Goal: Task Accomplishment & Management: Use online tool/utility

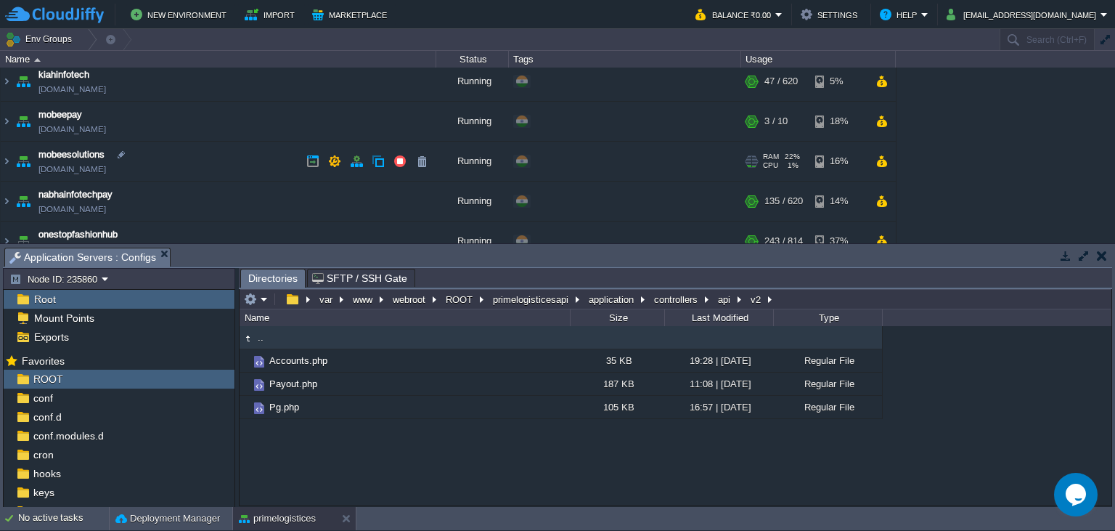
scroll to position [66, 0]
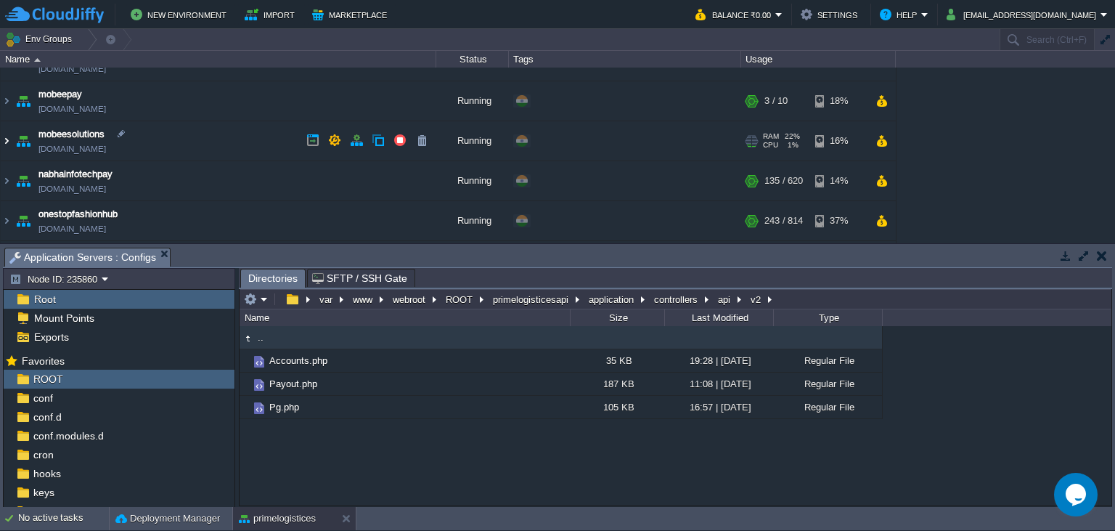
click at [4, 142] on img at bounding box center [7, 140] width 12 height 39
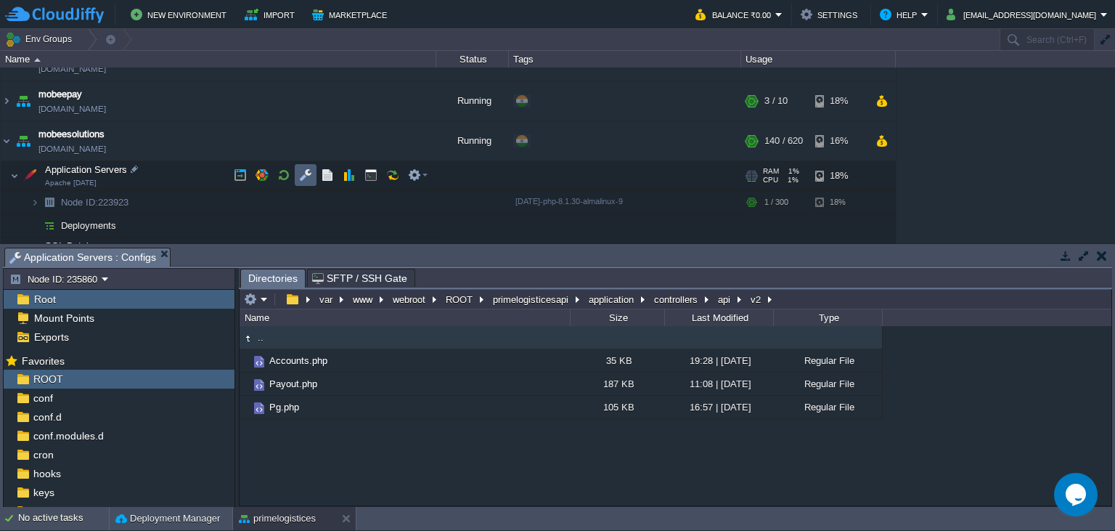
click at [303, 181] on td at bounding box center [306, 175] width 22 height 22
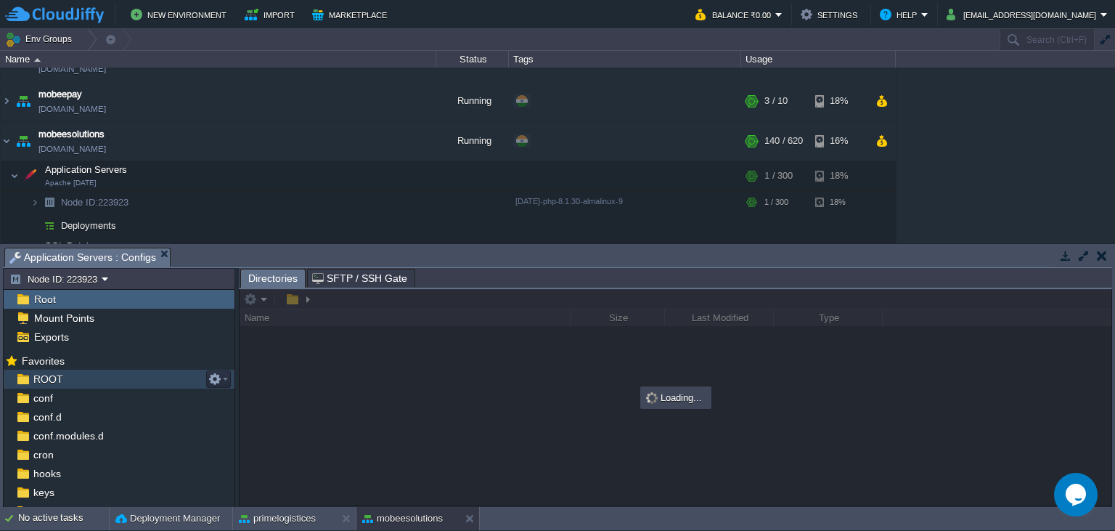
click at [68, 380] on div "ROOT" at bounding box center [119, 379] width 231 height 19
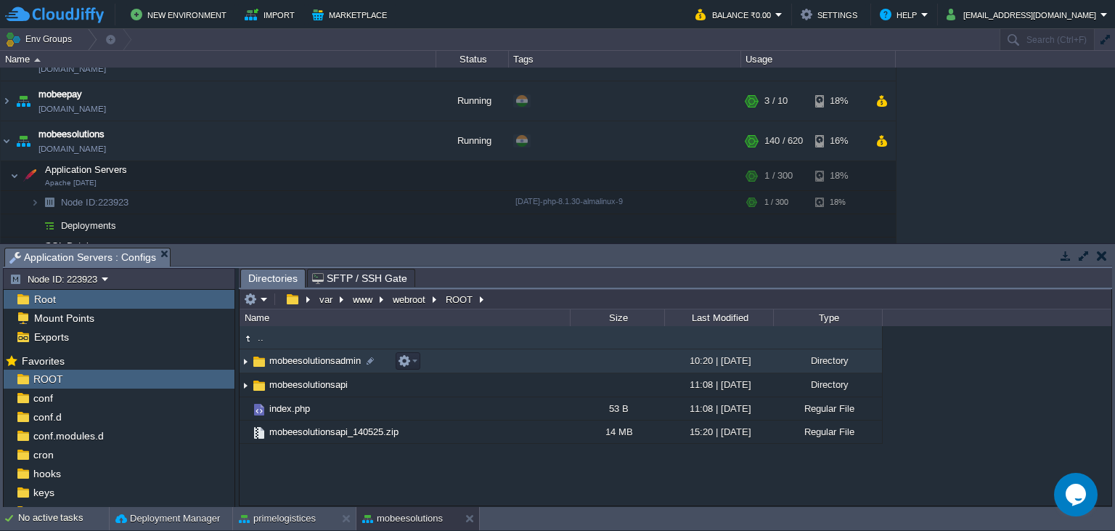
click at [336, 366] on span "mobeesolutionsadmin" at bounding box center [315, 360] width 96 height 12
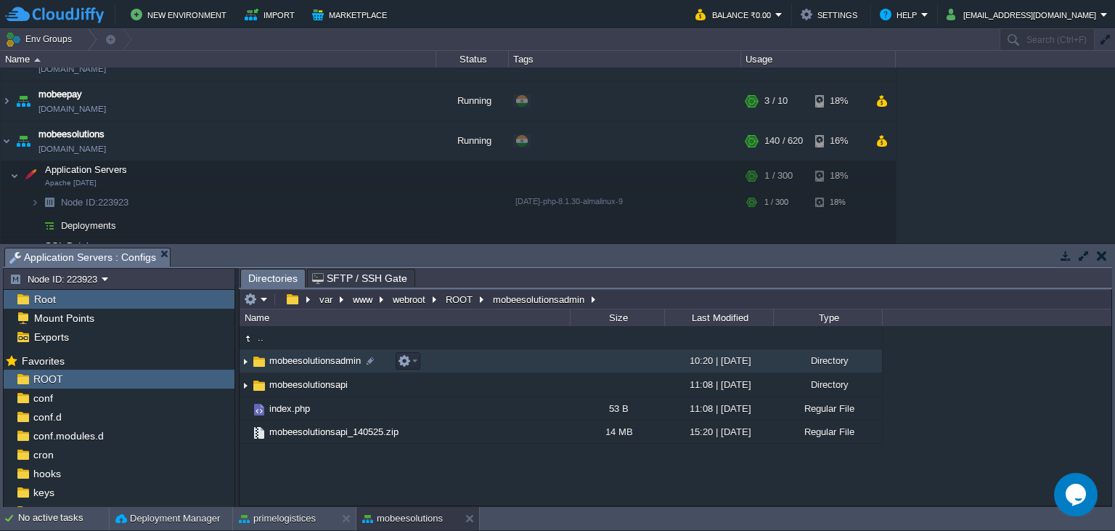
click at [336, 366] on span "mobeesolutionsadmin" at bounding box center [315, 360] width 96 height 12
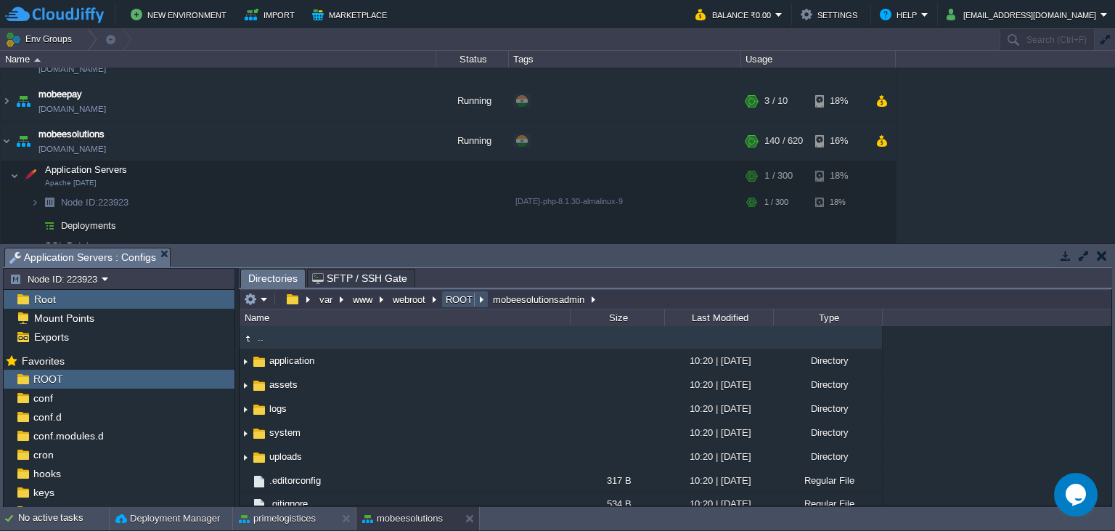
click at [463, 298] on button "ROOT" at bounding box center [460, 299] width 33 height 13
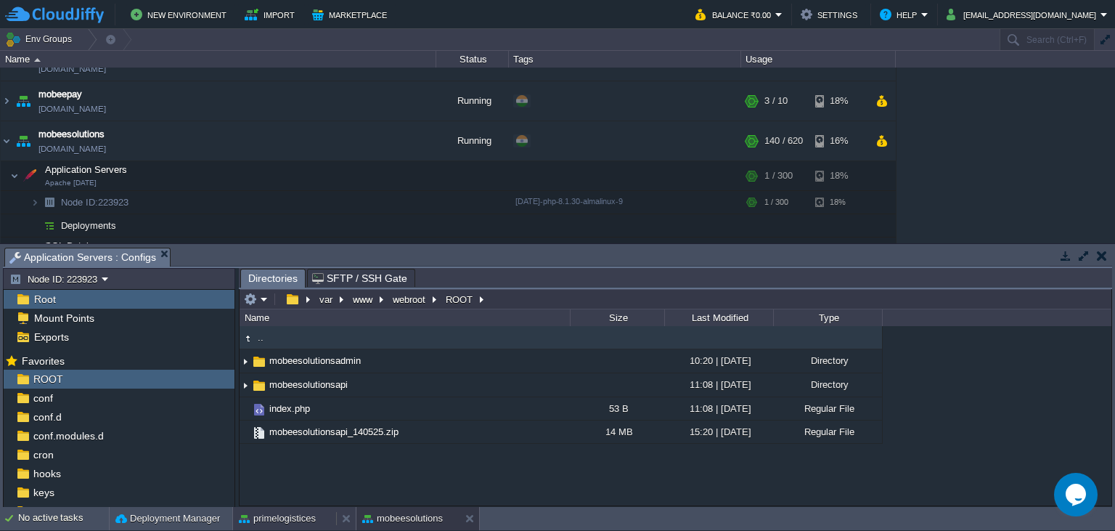
click at [318, 515] on div "primelogistices" at bounding box center [284, 518] width 103 height 23
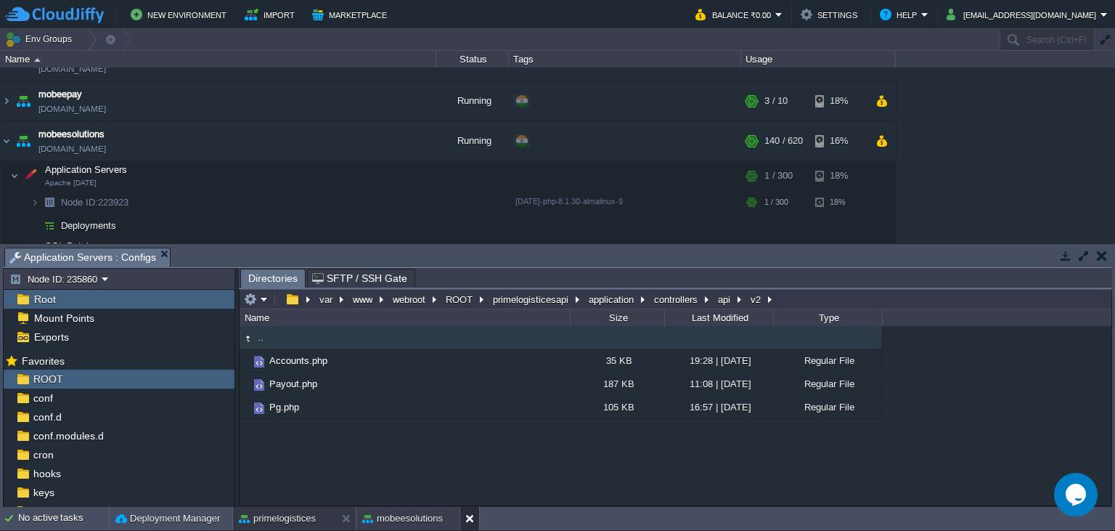
click at [470, 518] on button at bounding box center [472, 518] width 15 height 15
click at [264, 298] on em at bounding box center [256, 299] width 24 height 13
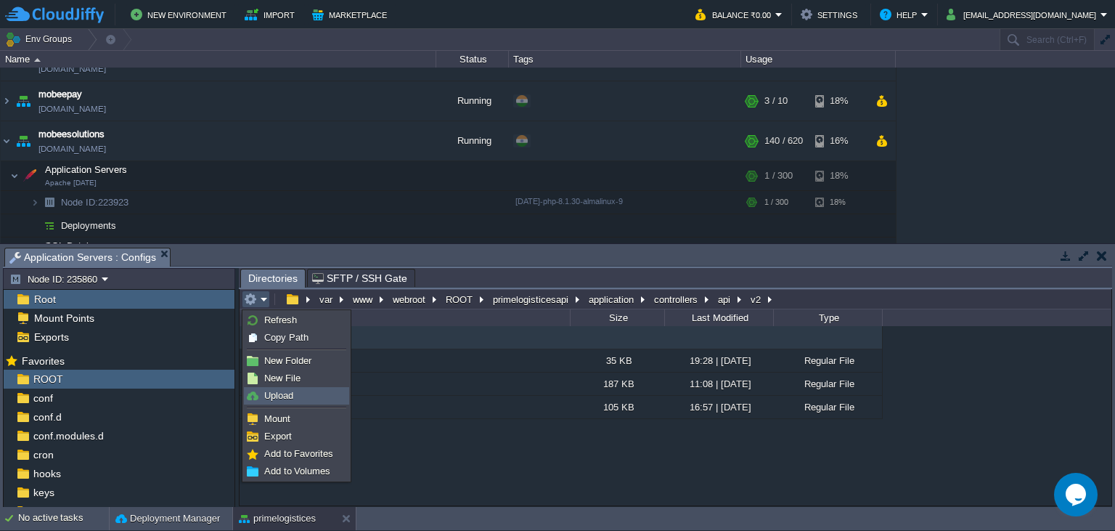
click at [301, 399] on link "Upload" at bounding box center [297, 396] width 104 height 16
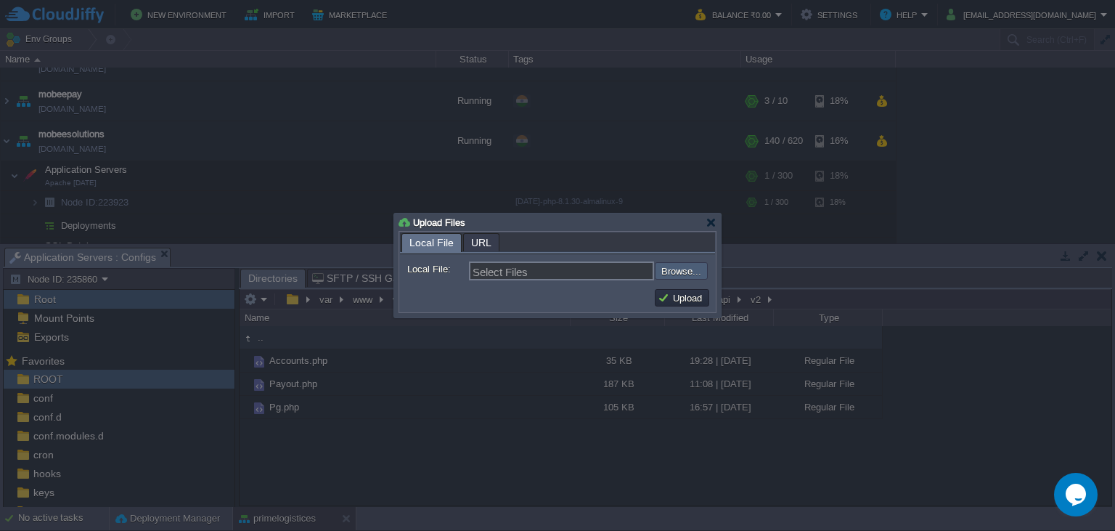
click at [678, 270] on input "file" at bounding box center [616, 270] width 184 height 17
type input "C:\fakepath\Payout.php"
type input "Payout.php"
click at [679, 295] on button "Upload" at bounding box center [682, 297] width 49 height 13
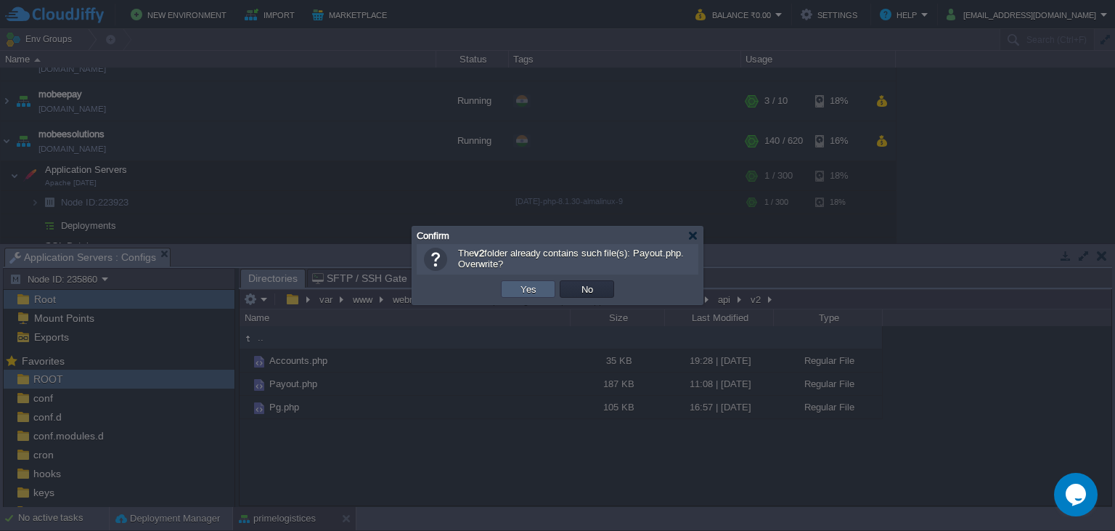
click at [512, 280] on td "Yes" at bounding box center [528, 288] width 54 height 17
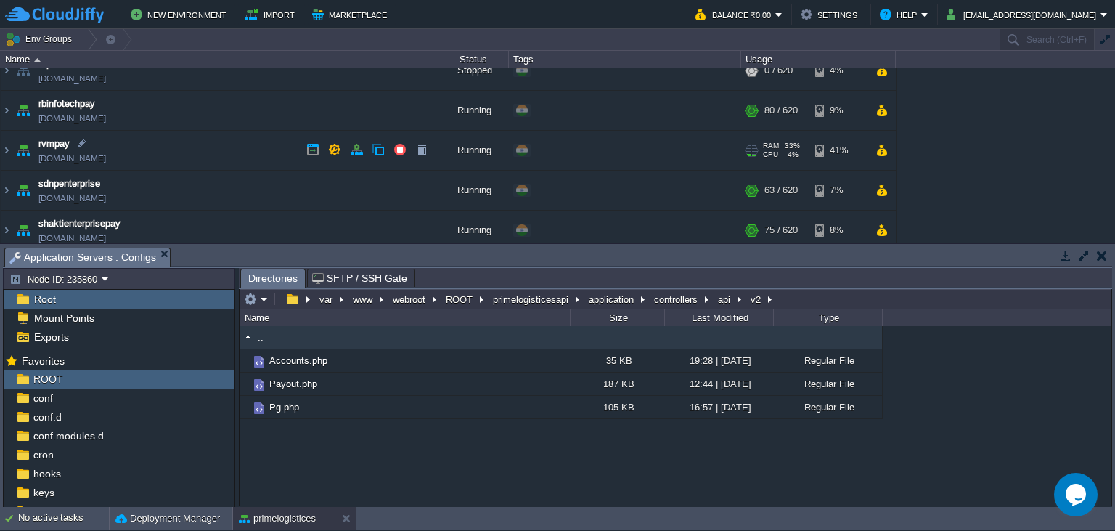
scroll to position [595, 0]
click at [7, 107] on img at bounding box center [7, 109] width 12 height 39
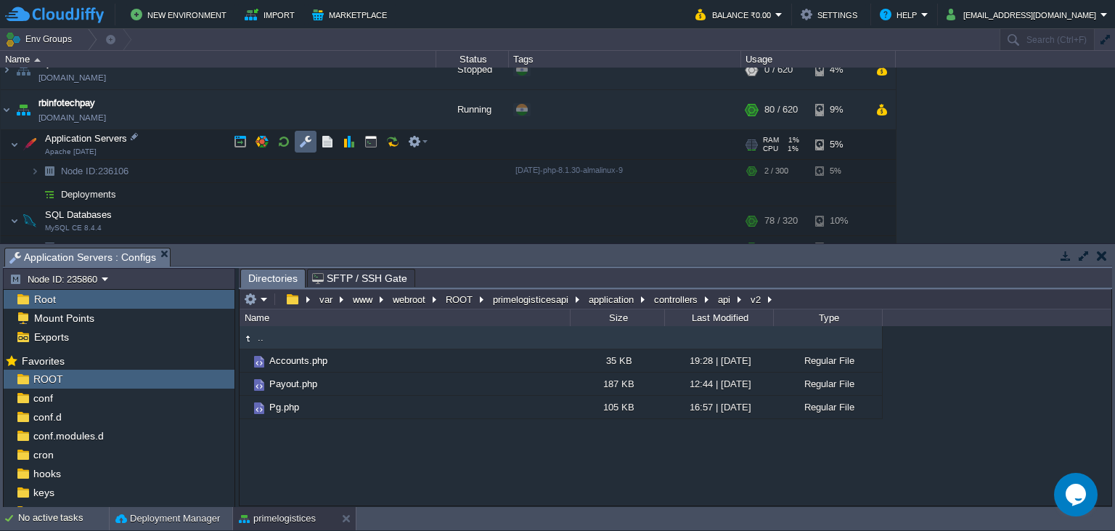
click at [306, 147] on button "button" at bounding box center [305, 141] width 13 height 13
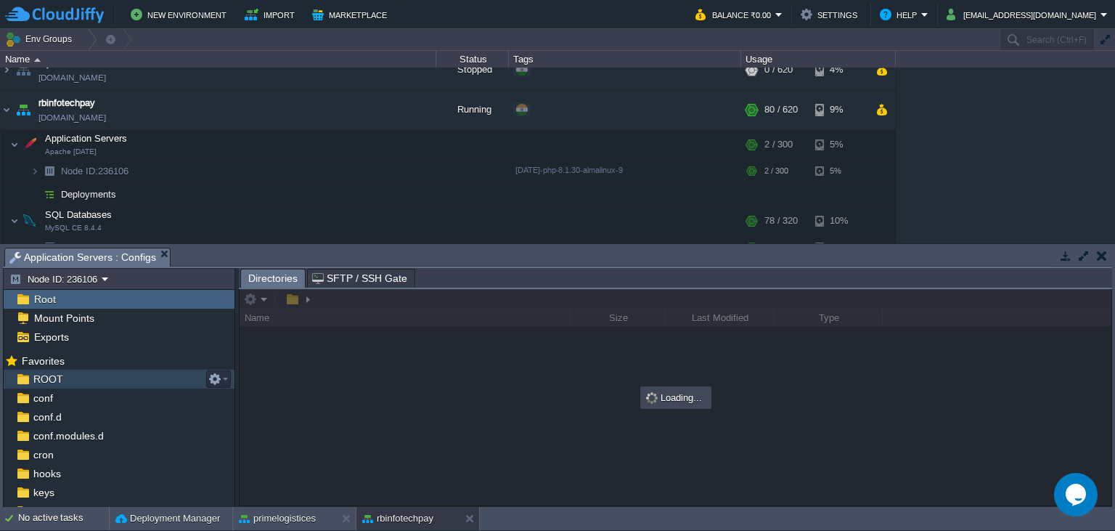
click at [116, 378] on div "ROOT" at bounding box center [119, 379] width 231 height 19
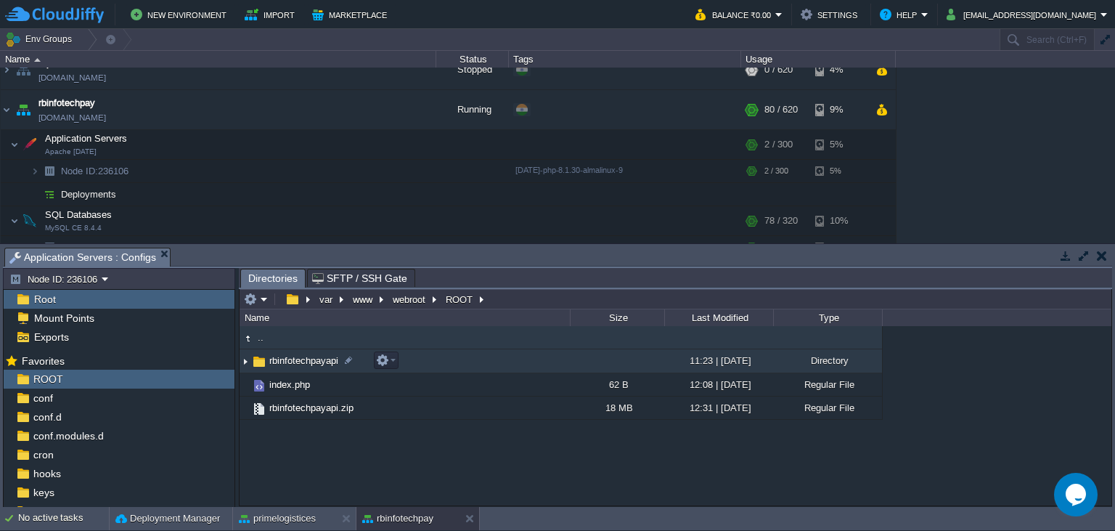
click at [277, 359] on span "rbinfotechpayapi" at bounding box center [303, 360] width 73 height 12
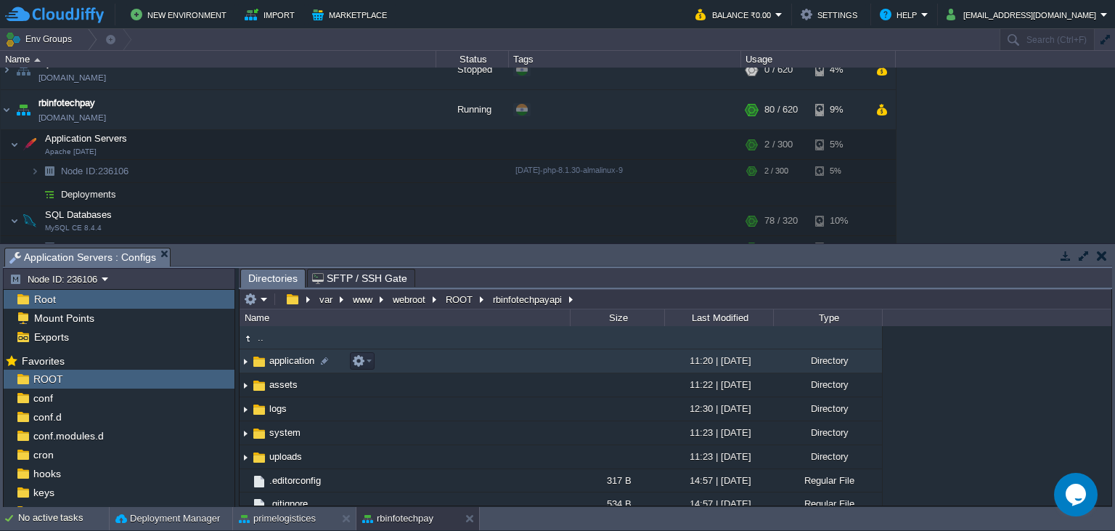
click at [279, 358] on span "application" at bounding box center [291, 360] width 49 height 12
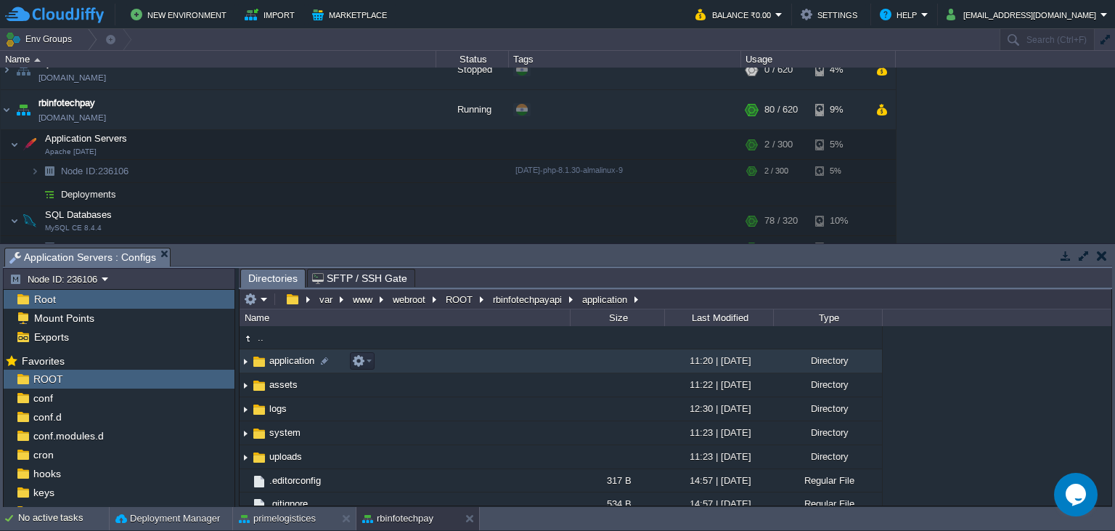
click at [279, 357] on span "application" at bounding box center [291, 360] width 49 height 12
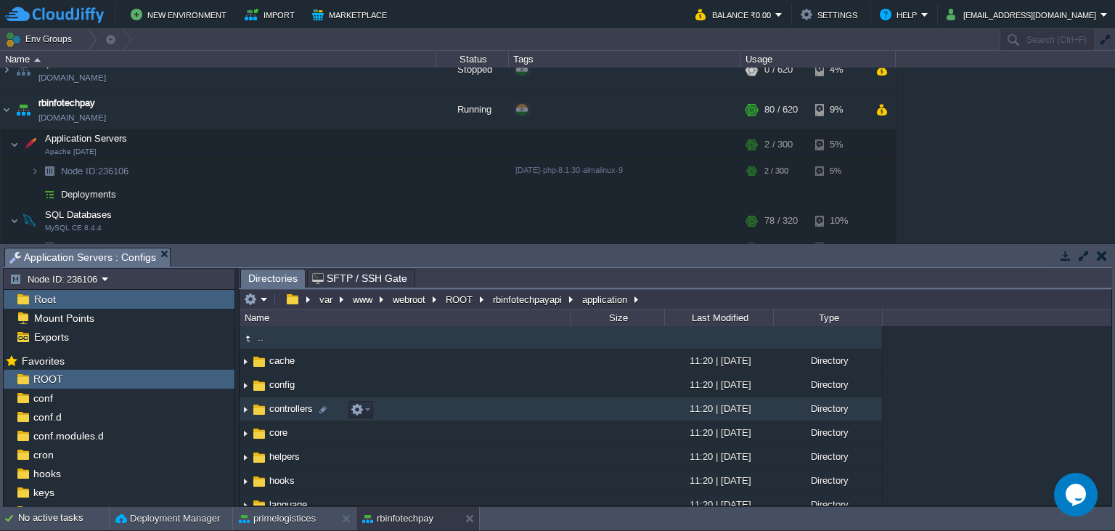
click at [286, 404] on td "controllers" at bounding box center [405, 409] width 330 height 24
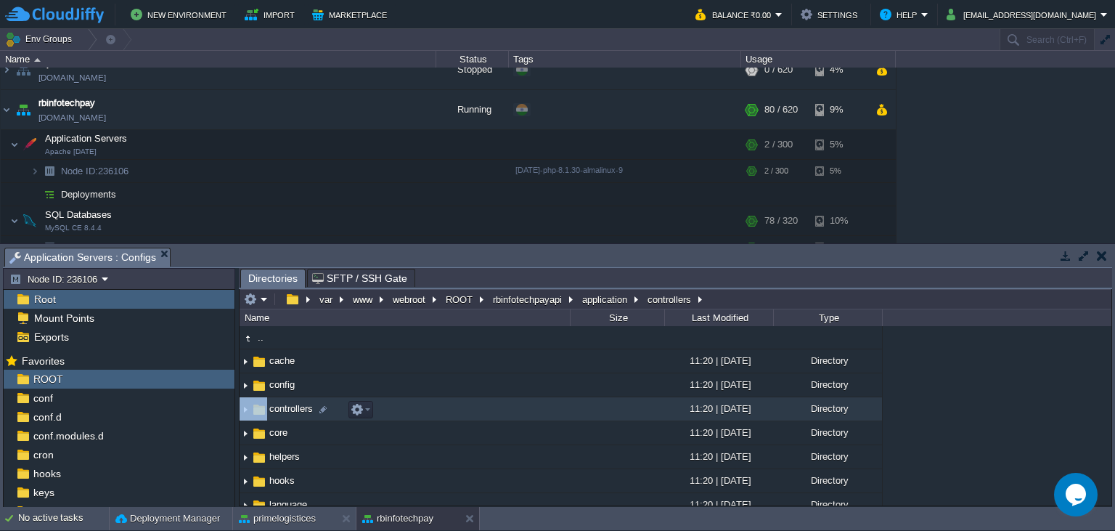
click at [286, 404] on td "controllers" at bounding box center [405, 409] width 330 height 24
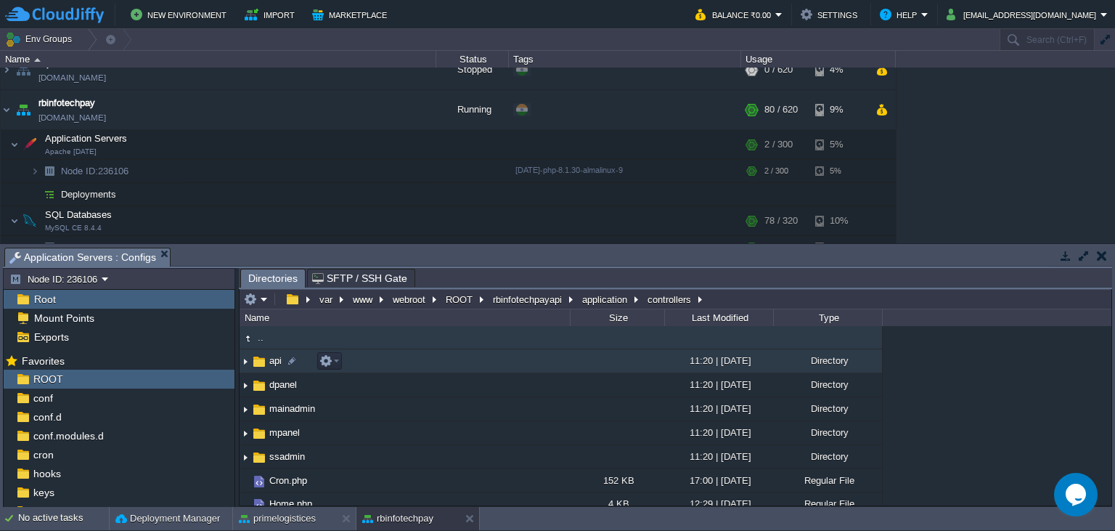
click at [276, 370] on td "api" at bounding box center [405, 361] width 330 height 24
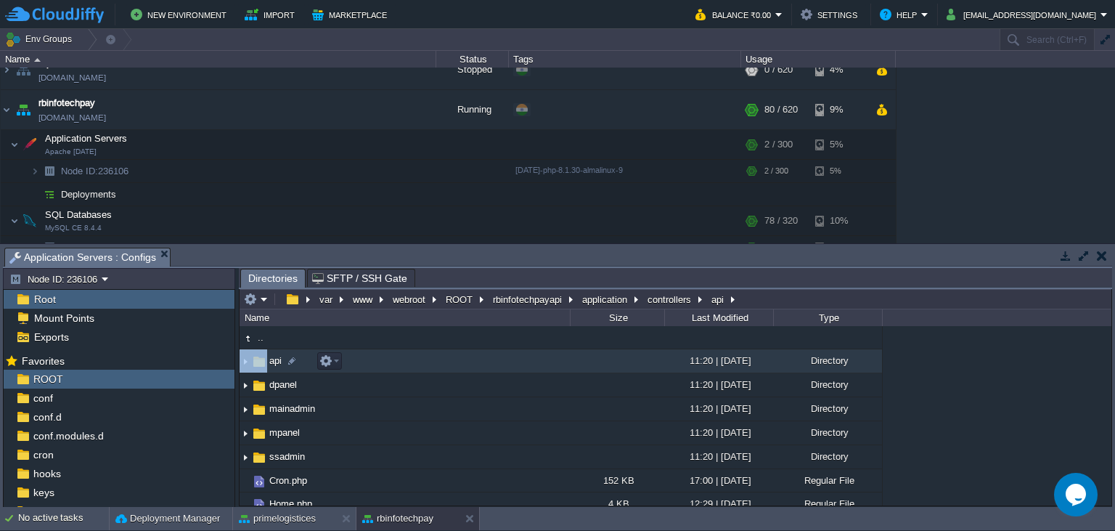
click at [276, 370] on td "api" at bounding box center [405, 361] width 330 height 24
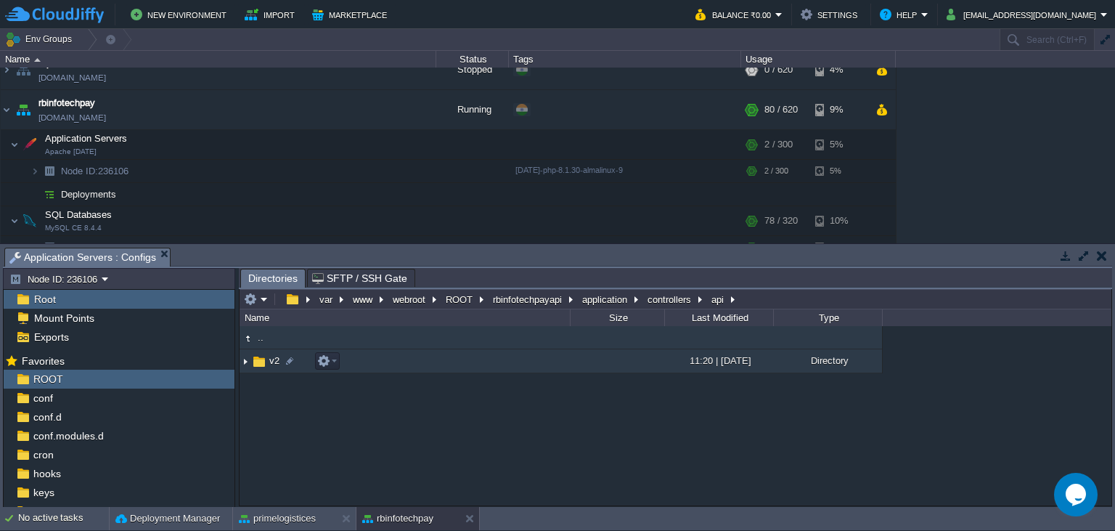
click at [266, 364] on img at bounding box center [259, 362] width 16 height 16
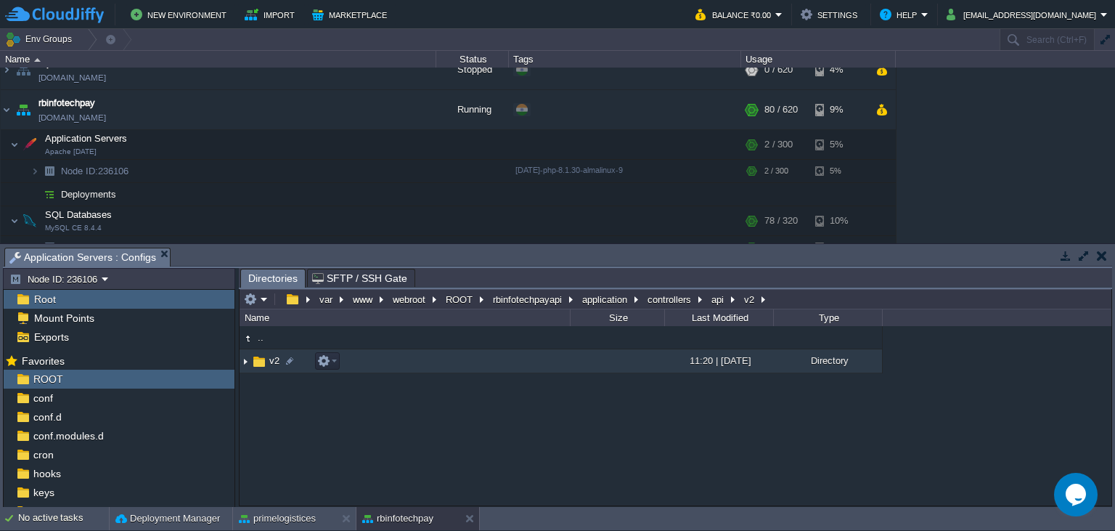
click at [266, 364] on img at bounding box center [259, 362] width 16 height 16
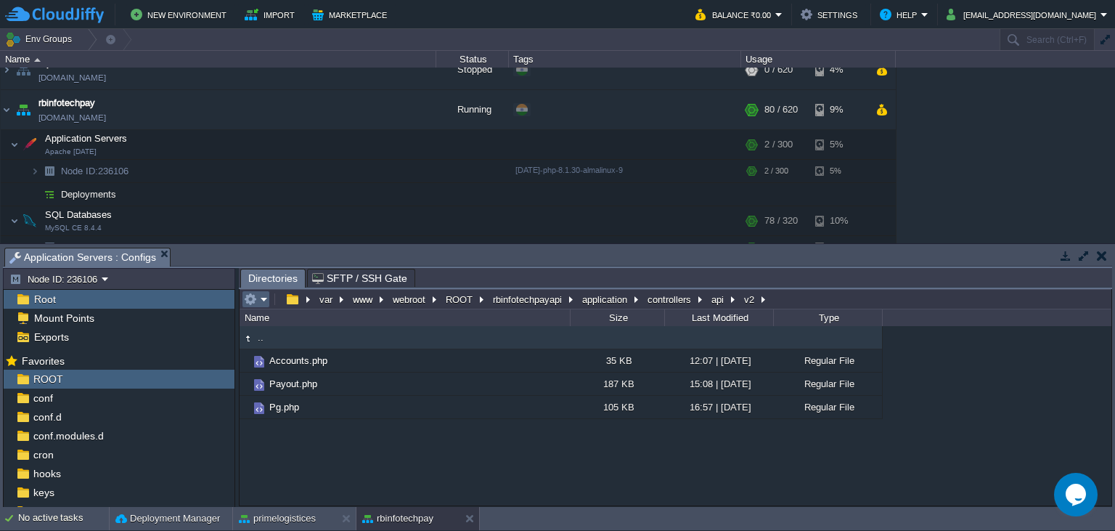
click at [263, 303] on em at bounding box center [256, 299] width 24 height 13
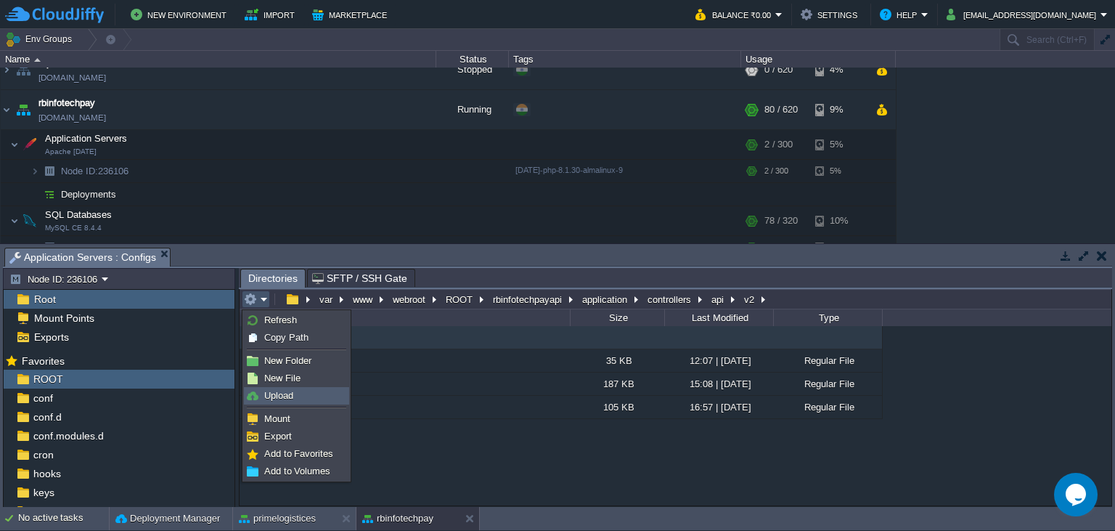
click at [292, 391] on span "Upload" at bounding box center [278, 395] width 29 height 11
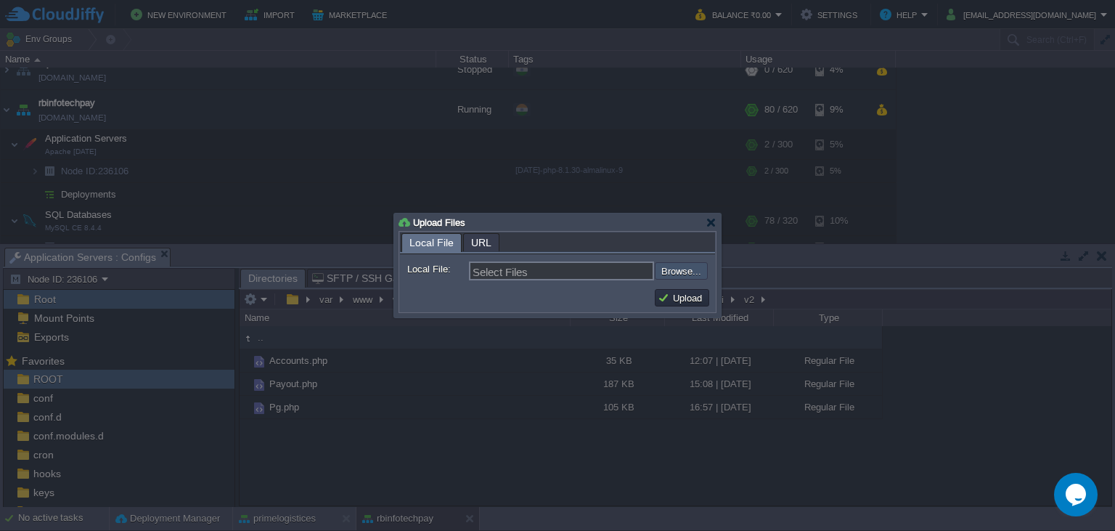
click at [672, 265] on input "file" at bounding box center [616, 270] width 184 height 17
type input "C:\fakepath\Payout.php"
type input "Payout.php"
click at [672, 295] on button "Upload" at bounding box center [682, 297] width 49 height 13
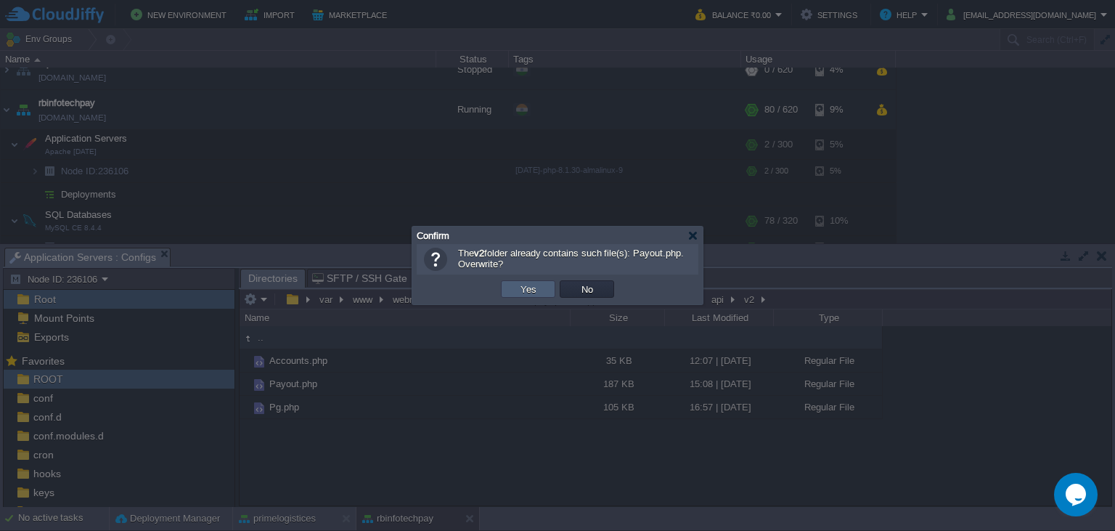
click at [541, 287] on td "Yes" at bounding box center [528, 288] width 54 height 17
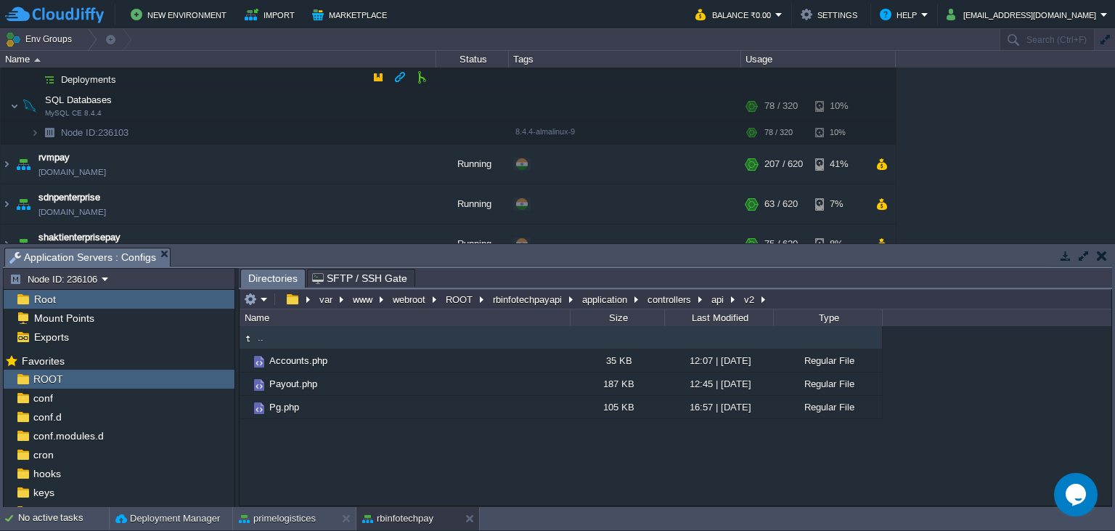
scroll to position [860, 0]
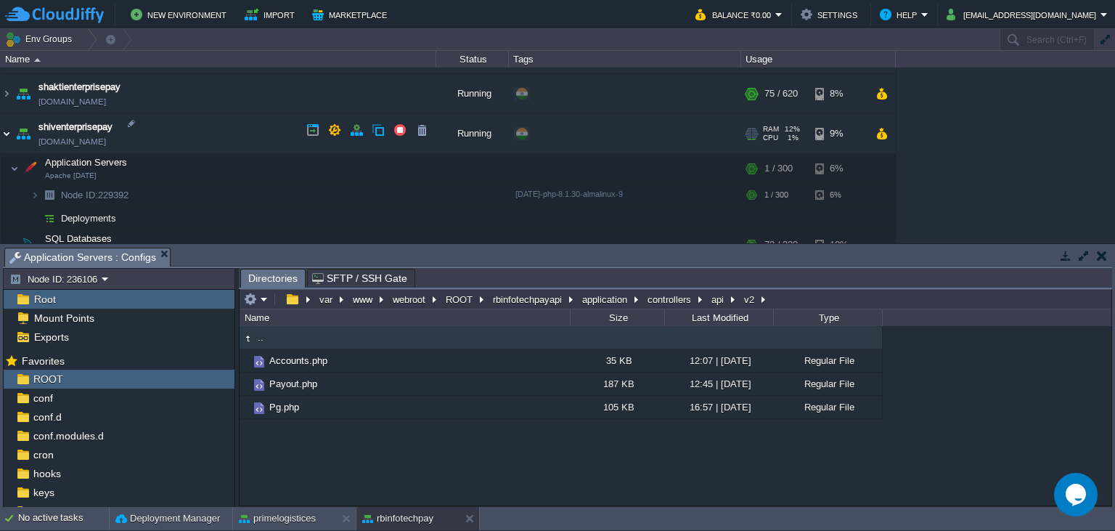
click at [7, 130] on img at bounding box center [7, 133] width 12 height 39
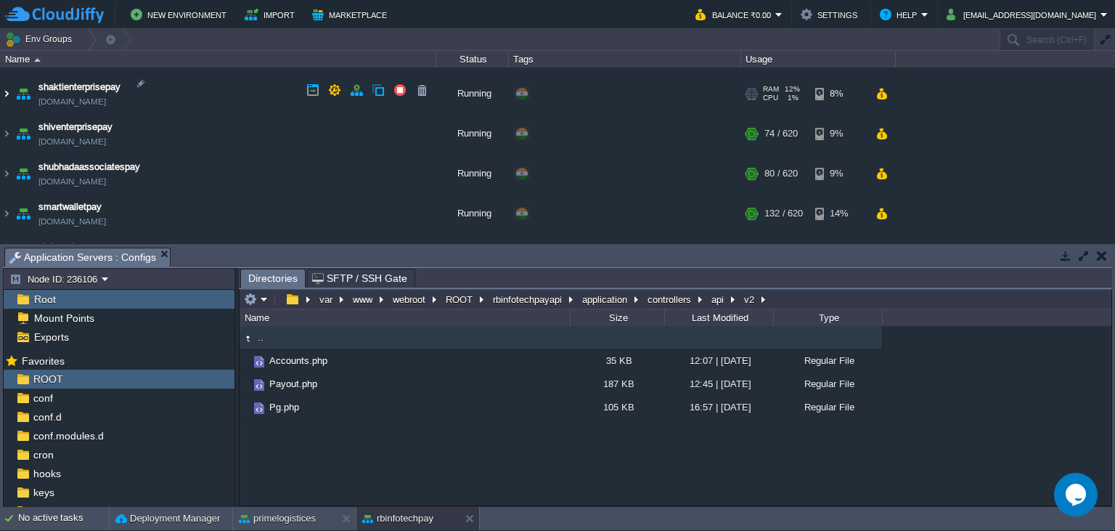
click at [4, 90] on img at bounding box center [7, 93] width 12 height 39
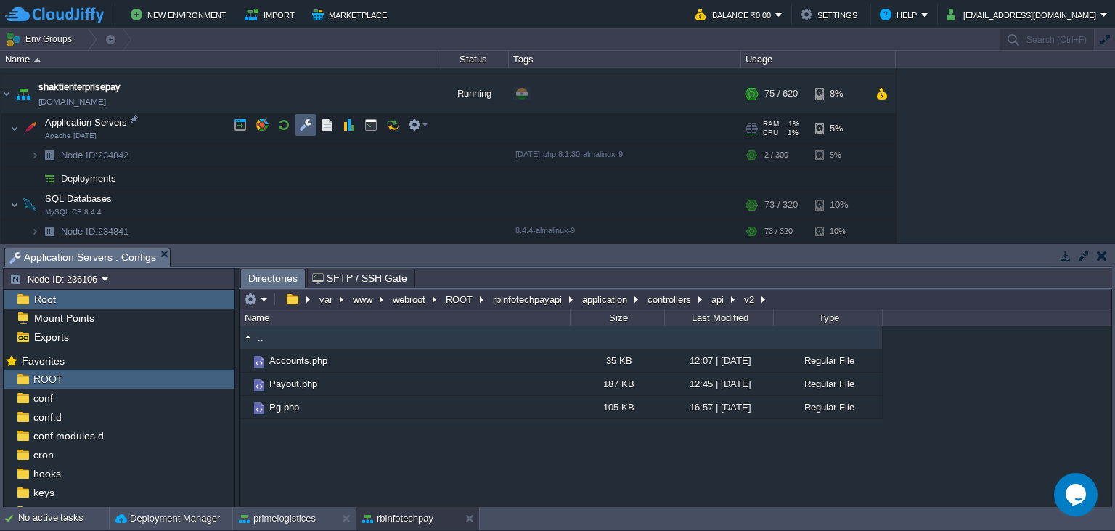
click at [301, 124] on button "button" at bounding box center [305, 124] width 13 height 13
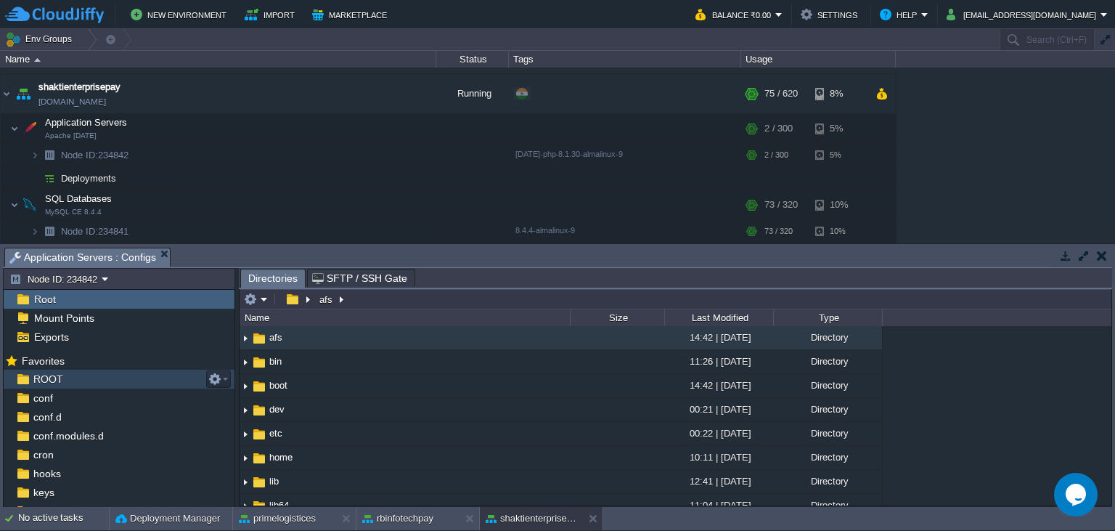
click at [104, 378] on div "ROOT" at bounding box center [119, 379] width 231 height 19
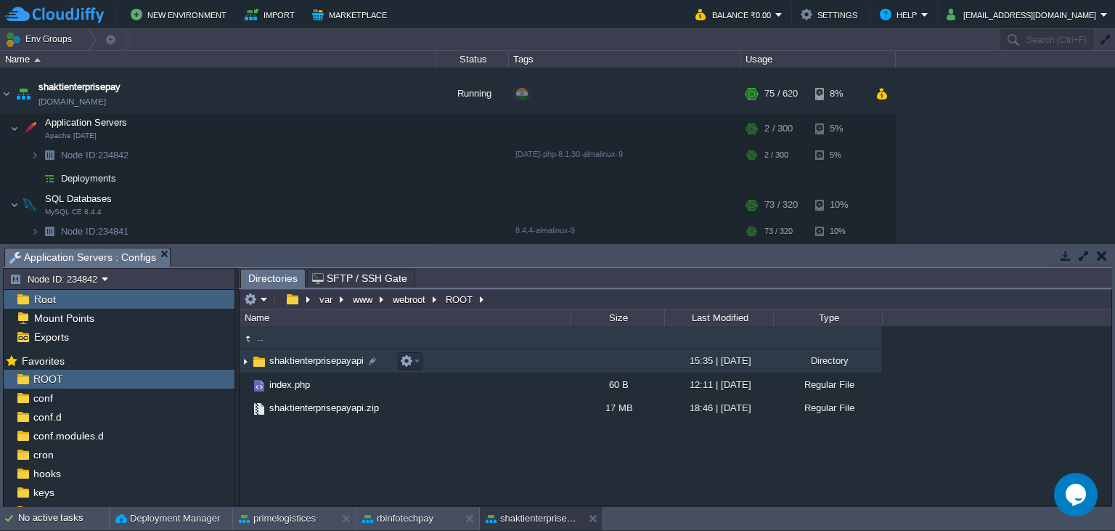
click at [311, 364] on span "shaktienterprisepayapi" at bounding box center [316, 360] width 99 height 12
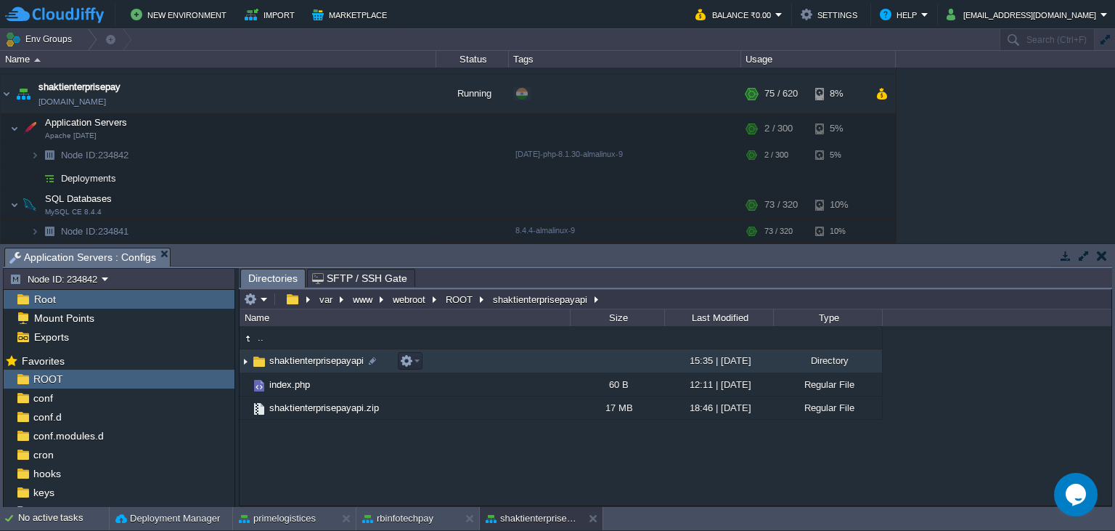
click at [311, 364] on span "shaktienterprisepayapi" at bounding box center [316, 360] width 99 height 12
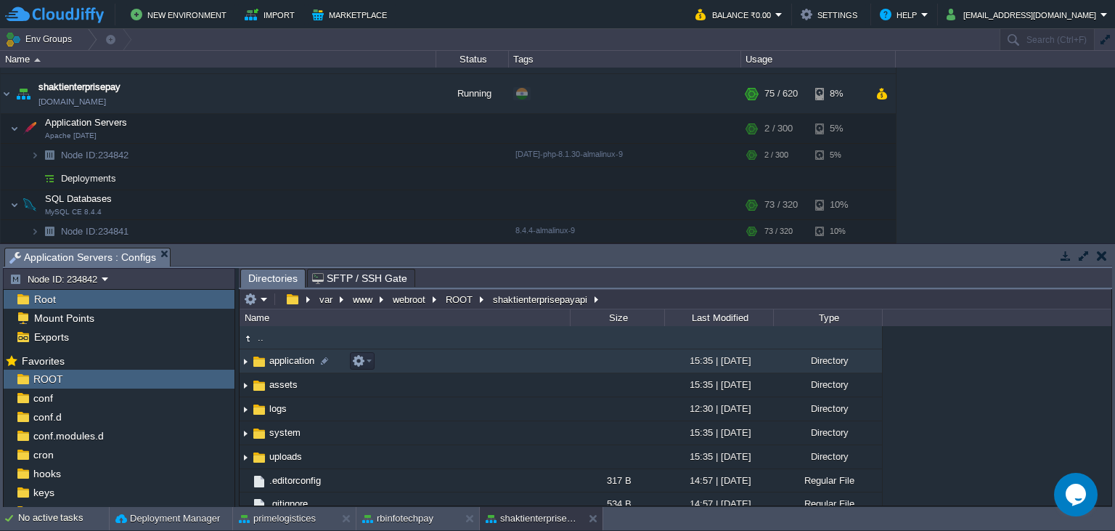
click at [314, 364] on span "application" at bounding box center [291, 360] width 49 height 12
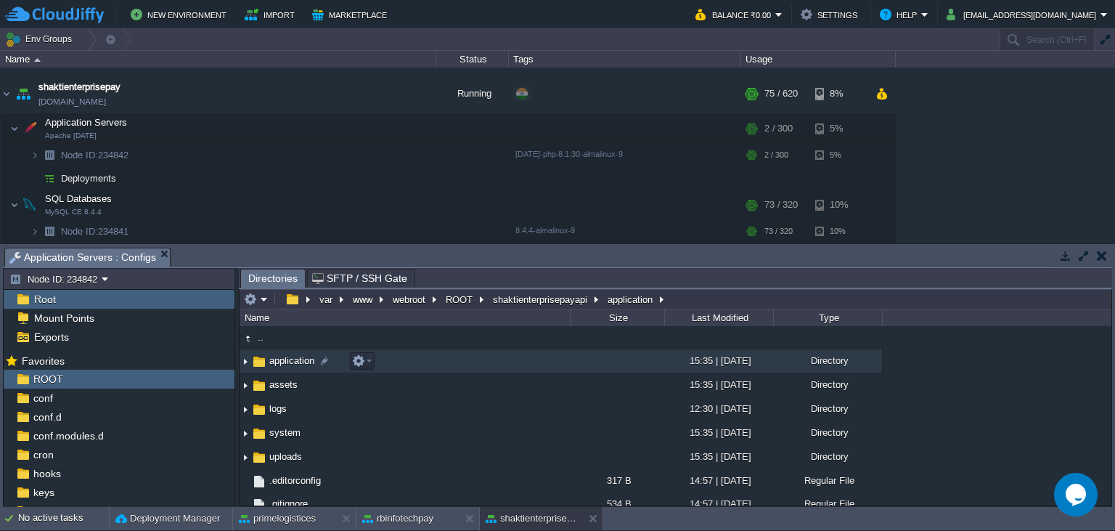
click at [314, 364] on span "application" at bounding box center [291, 360] width 49 height 12
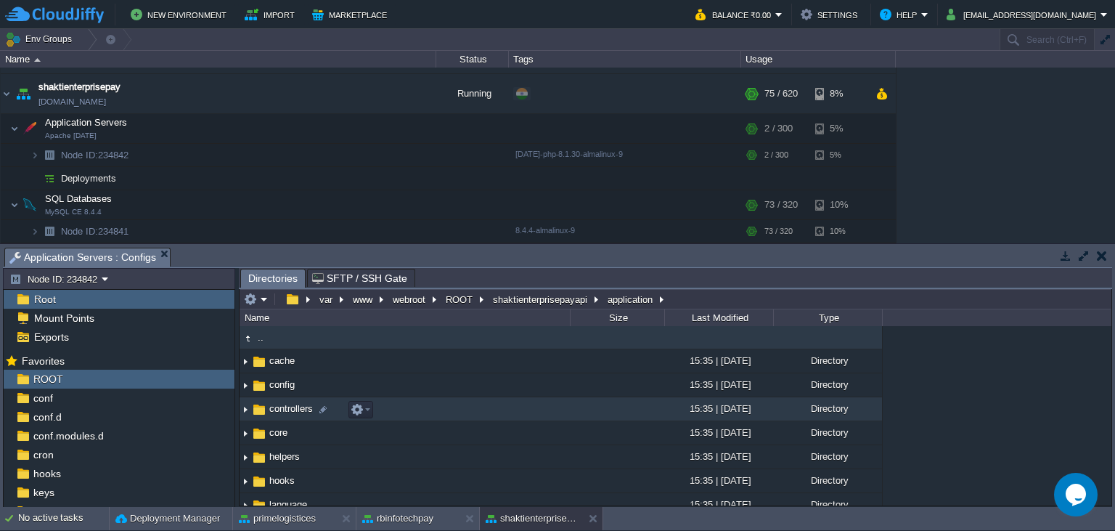
click at [295, 415] on span "controllers" at bounding box center [291, 408] width 48 height 12
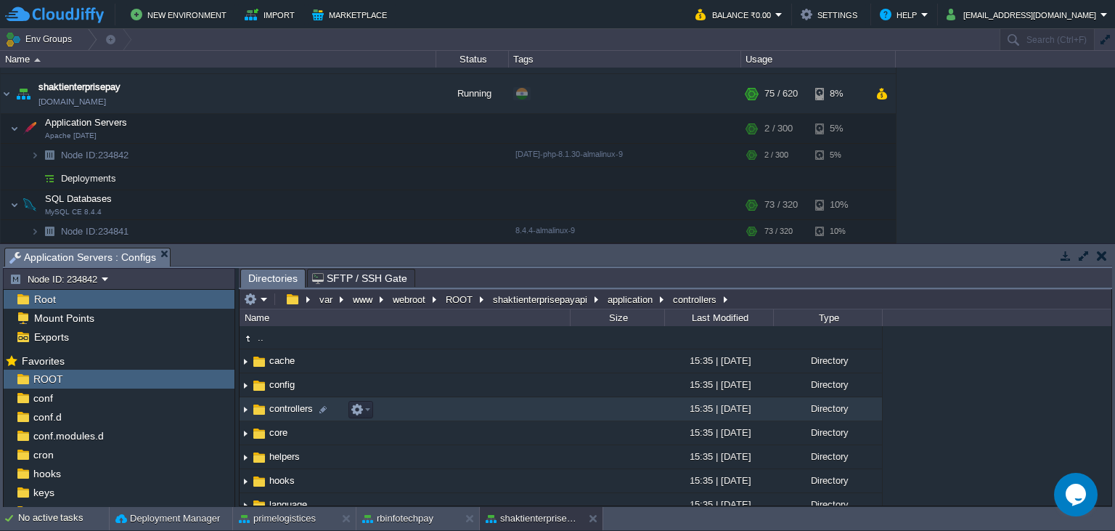
click at [295, 414] on span "controllers" at bounding box center [291, 408] width 48 height 12
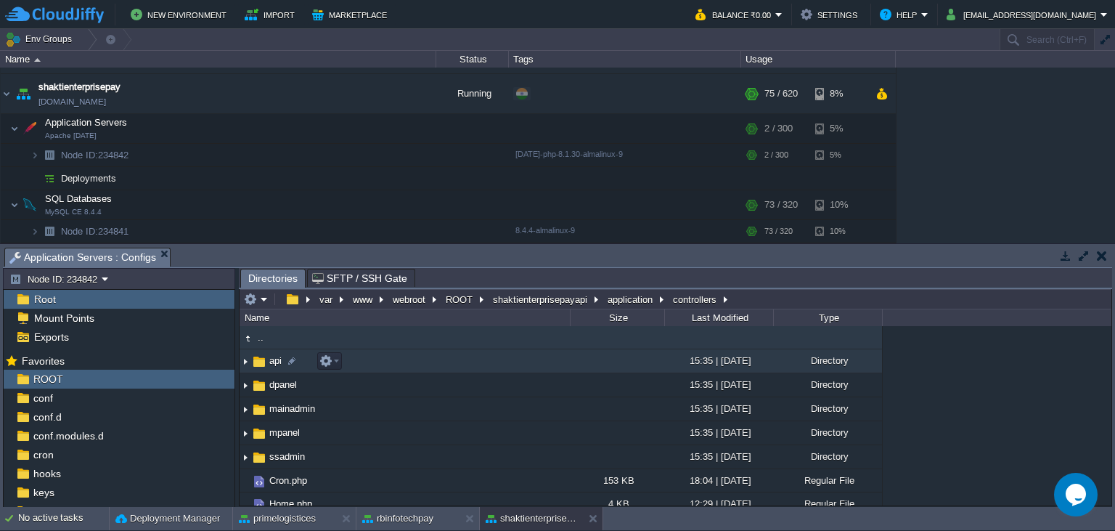
click at [272, 362] on span "api" at bounding box center [275, 360] width 17 height 12
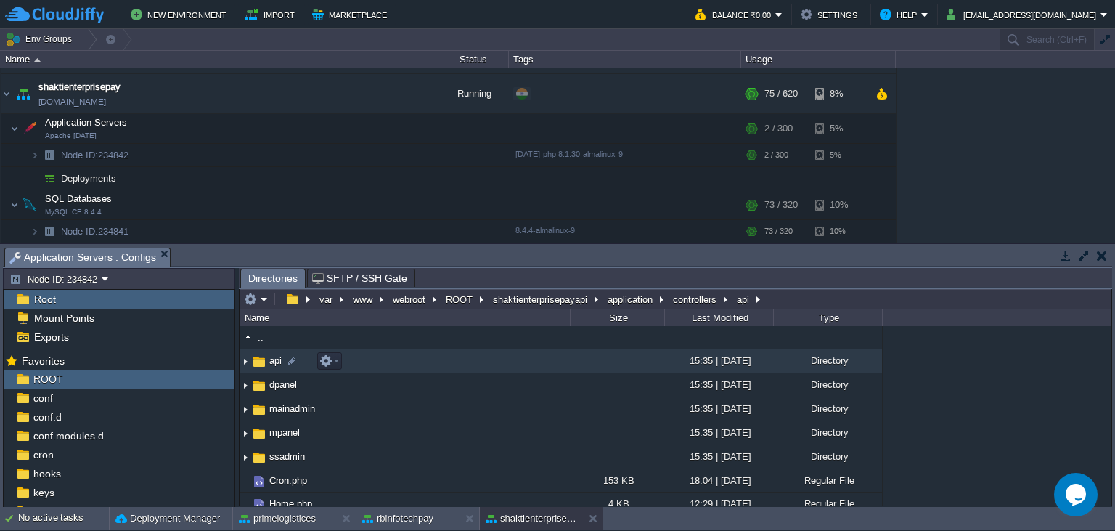
click at [272, 362] on span "api" at bounding box center [275, 360] width 17 height 12
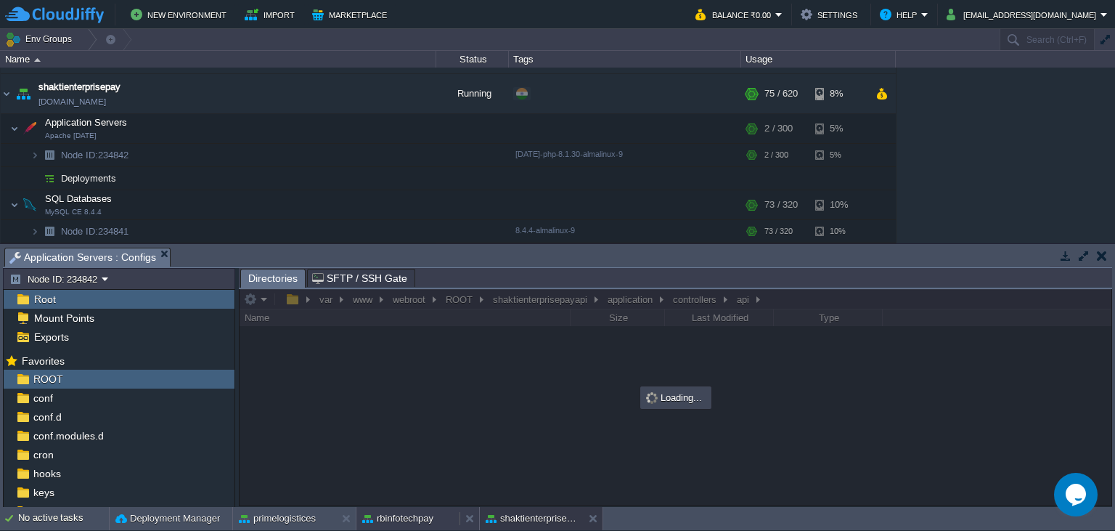
click at [396, 518] on button "rbinfotechpay" at bounding box center [397, 518] width 71 height 15
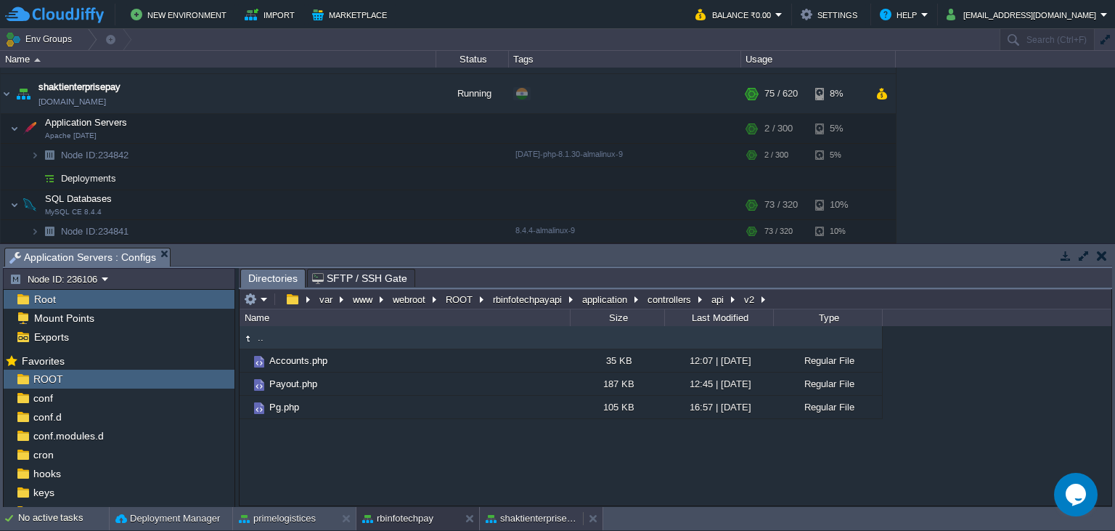
click at [513, 516] on body "New Environment Import Marketplace Bonus ₹0.00 Upgrade Account Balance ₹0.00 Se…" at bounding box center [557, 265] width 1115 height 531
click at [505, 518] on div "shaktienterprisepay" at bounding box center [551, 505] width 93 height 25
click at [518, 518] on div "shaktienterprisepay" at bounding box center [555, 505] width 94 height 26
click at [515, 516] on button "shaktienterprisepay" at bounding box center [531, 518] width 91 height 15
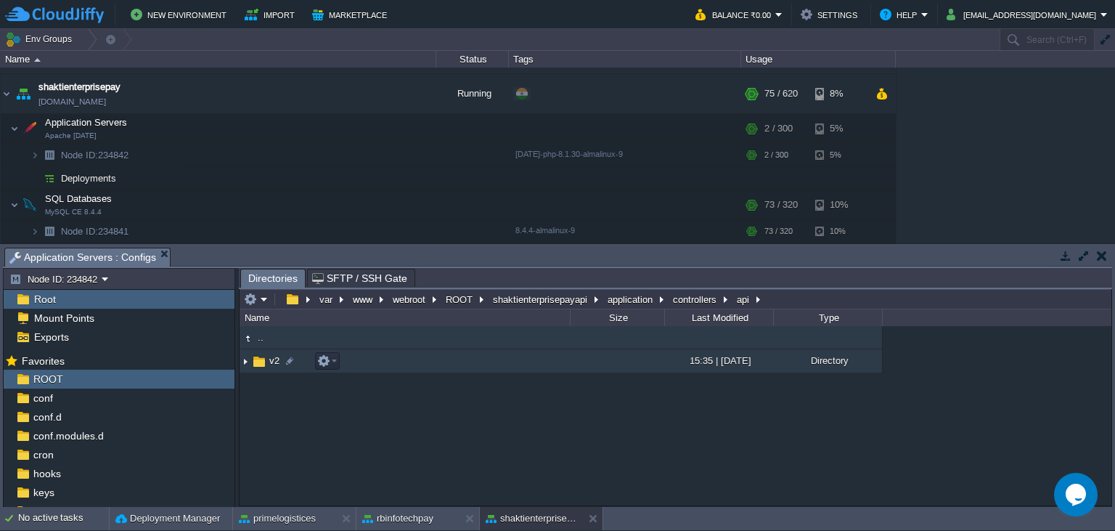
click at [276, 364] on span "v2" at bounding box center [274, 360] width 15 height 12
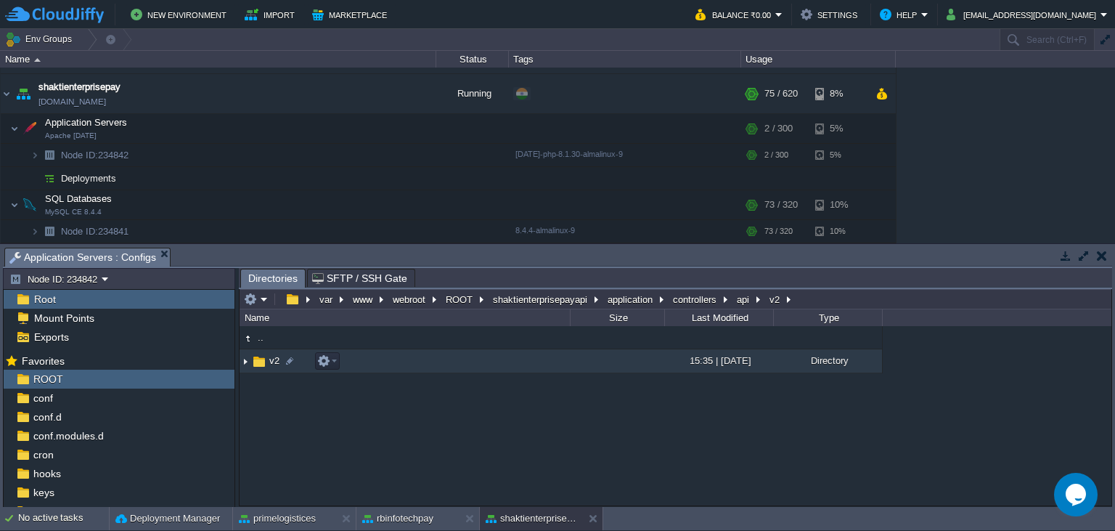
click at [276, 364] on span "v2" at bounding box center [274, 360] width 15 height 12
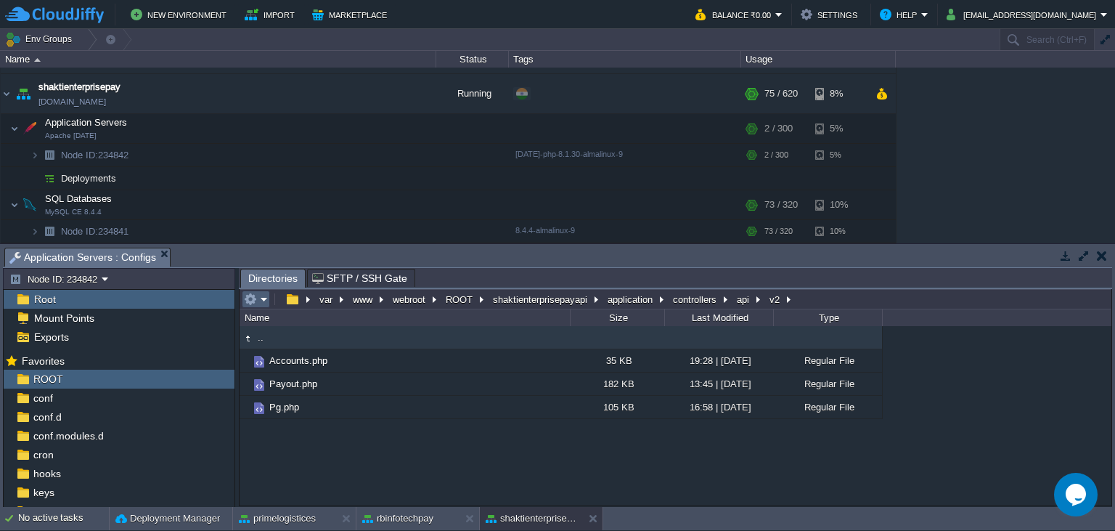
click at [261, 295] on em at bounding box center [256, 299] width 24 height 13
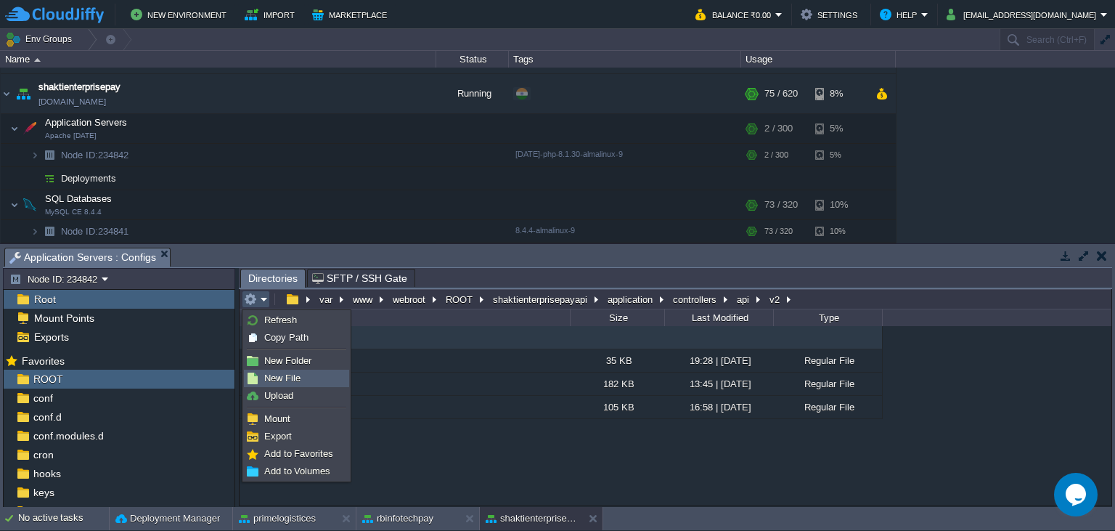
click at [300, 386] on li "New File" at bounding box center [296, 378] width 105 height 17
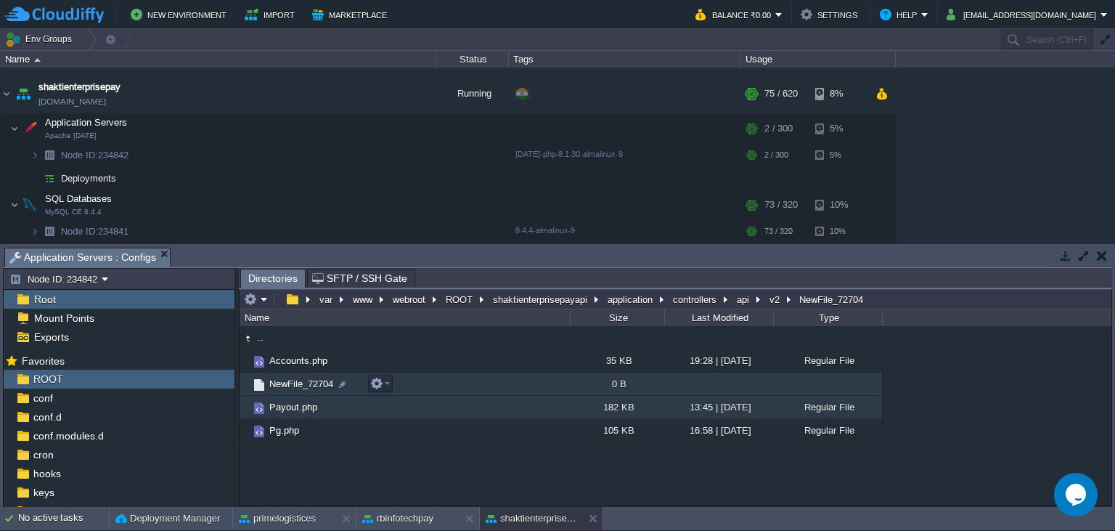
scroll to position [1, 0]
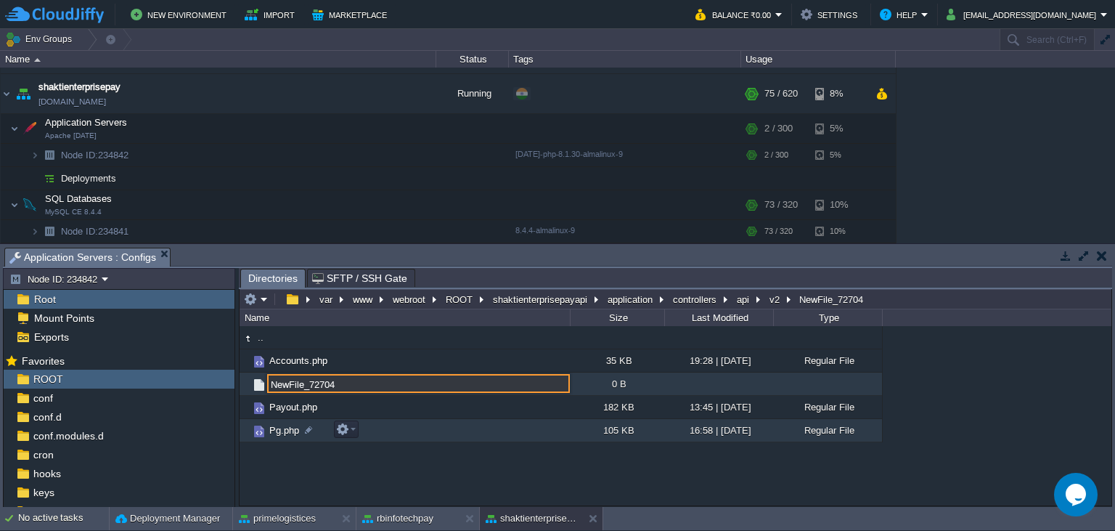
click at [364, 481] on div ".. Accounts.php 35 KB 19:28 | [DATE] Regular File NewFile_72704 0 B Payout.php …" at bounding box center [676, 415] width 872 height 179
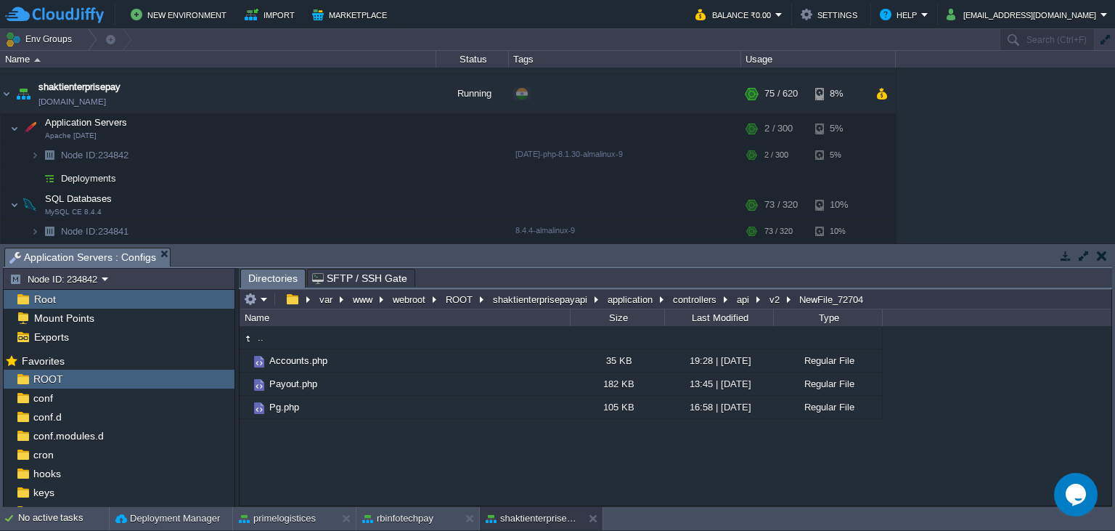
click at [267, 298] on em at bounding box center [256, 299] width 24 height 13
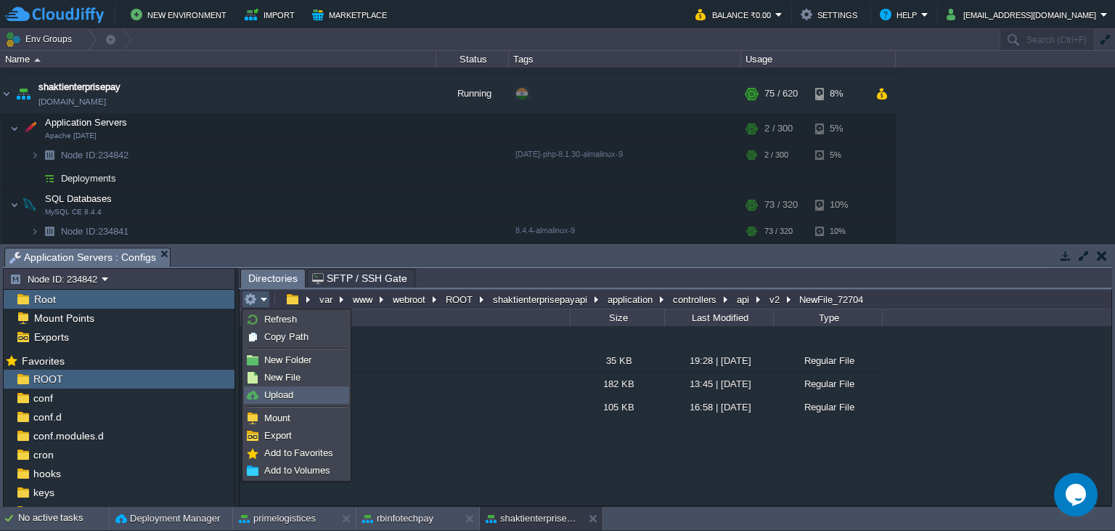
click at [292, 391] on span "Upload" at bounding box center [278, 394] width 29 height 11
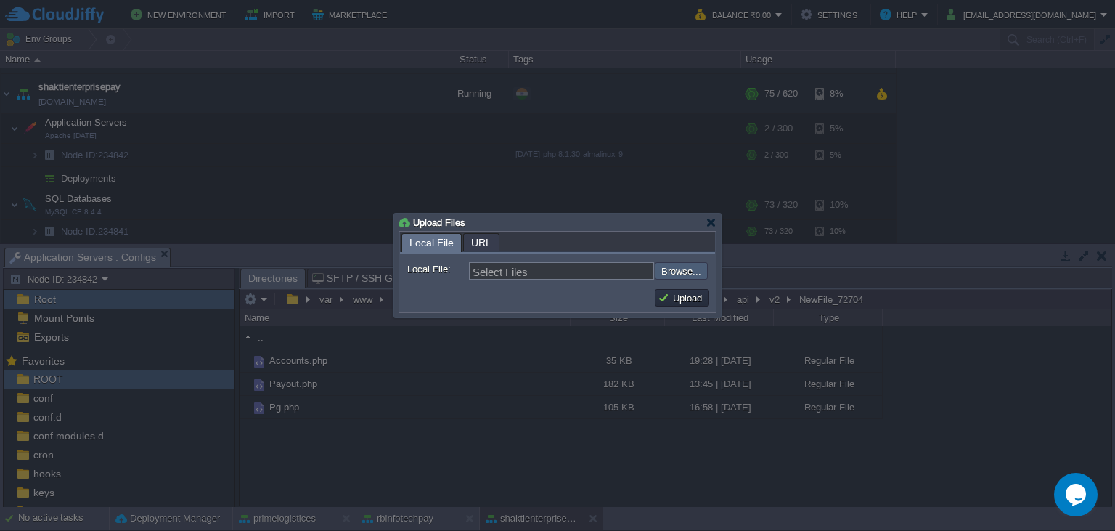
click at [661, 272] on input "file" at bounding box center [616, 270] width 184 height 17
type input "C:\fakepath\Payout.php"
type input "Payout.php"
click at [671, 301] on button "Upload" at bounding box center [682, 297] width 49 height 13
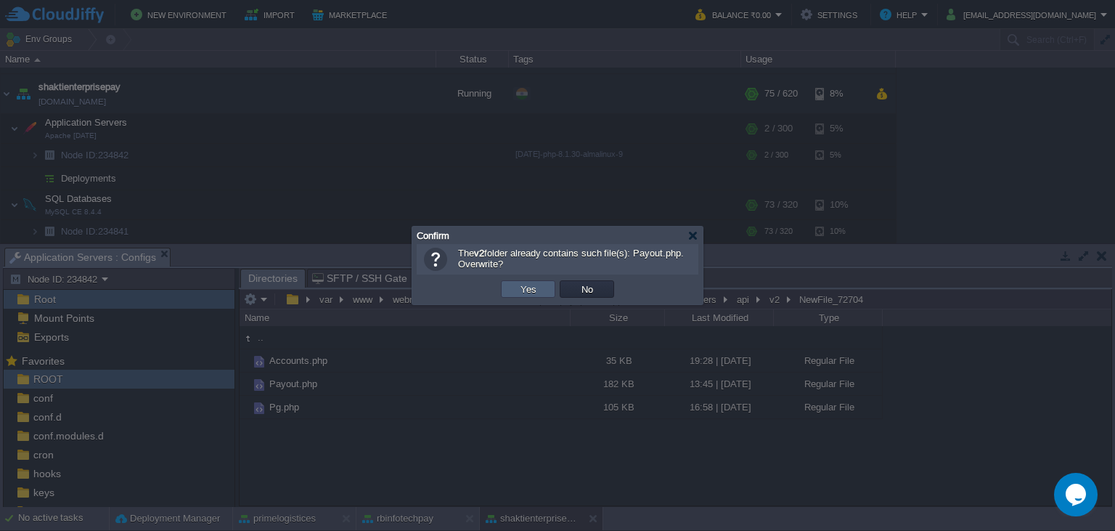
click at [544, 287] on td "Yes" at bounding box center [528, 288] width 54 height 17
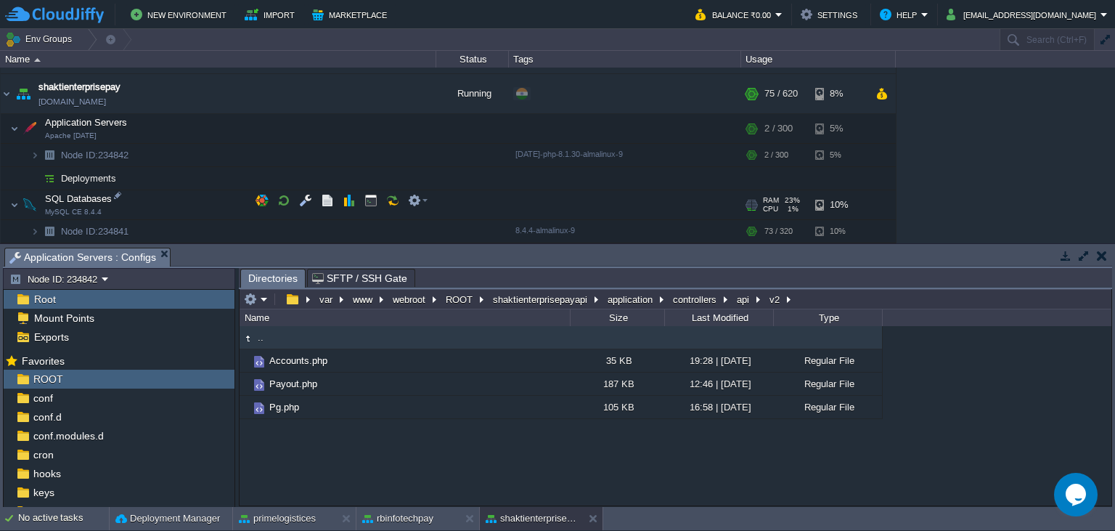
scroll to position [1094, 0]
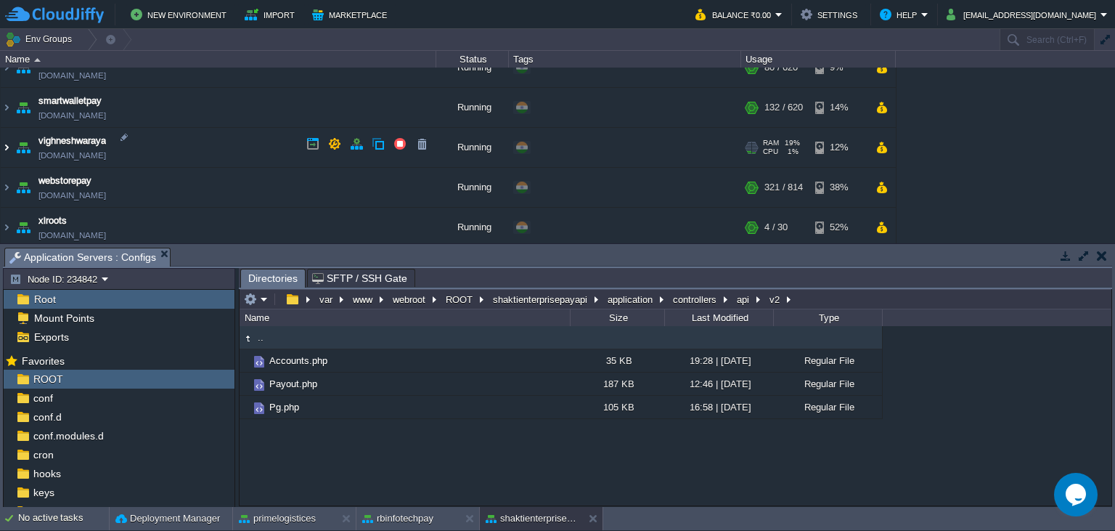
click at [8, 145] on img at bounding box center [7, 148] width 12 height 39
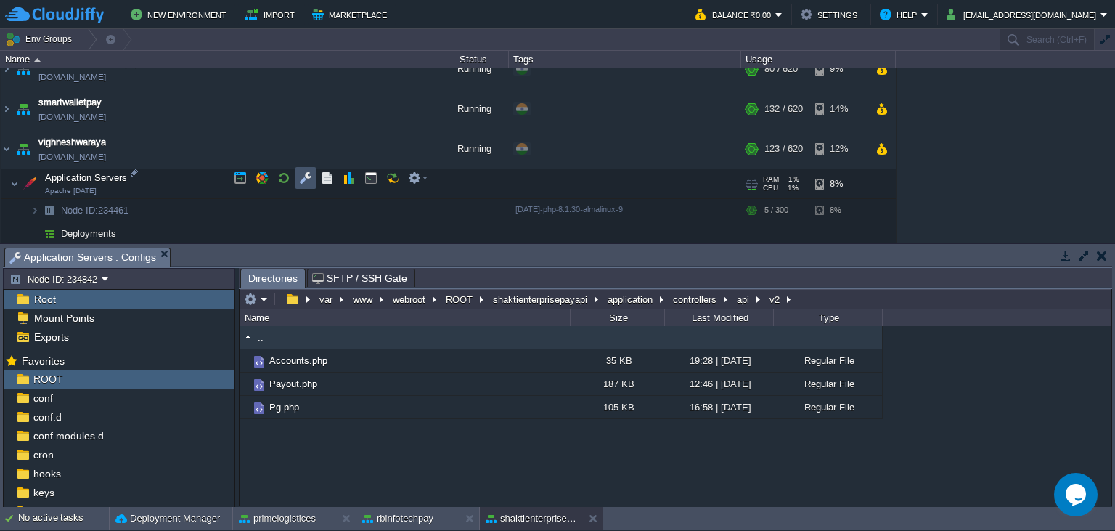
click at [303, 179] on button "button" at bounding box center [305, 177] width 13 height 13
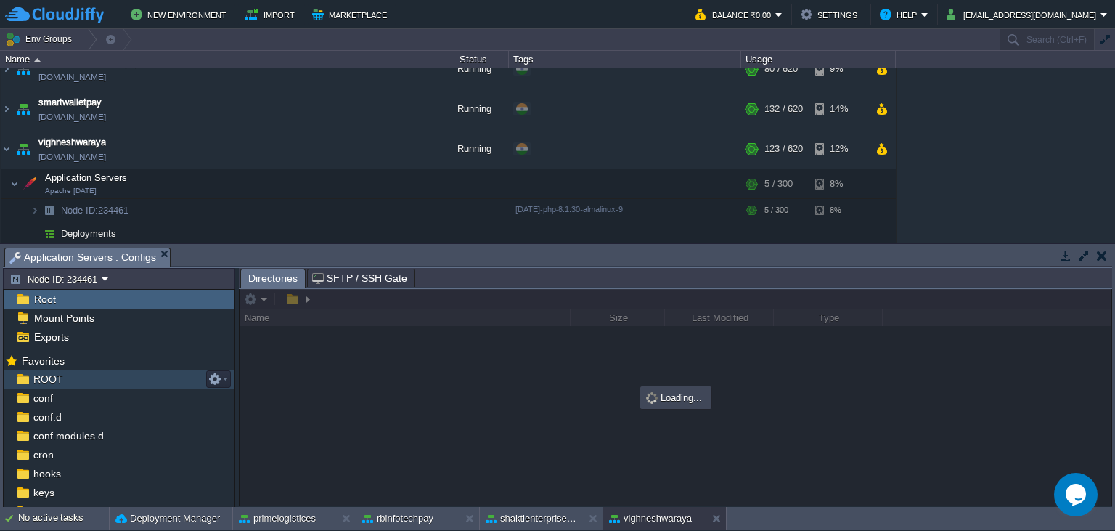
click at [91, 378] on div "ROOT" at bounding box center [119, 379] width 231 height 19
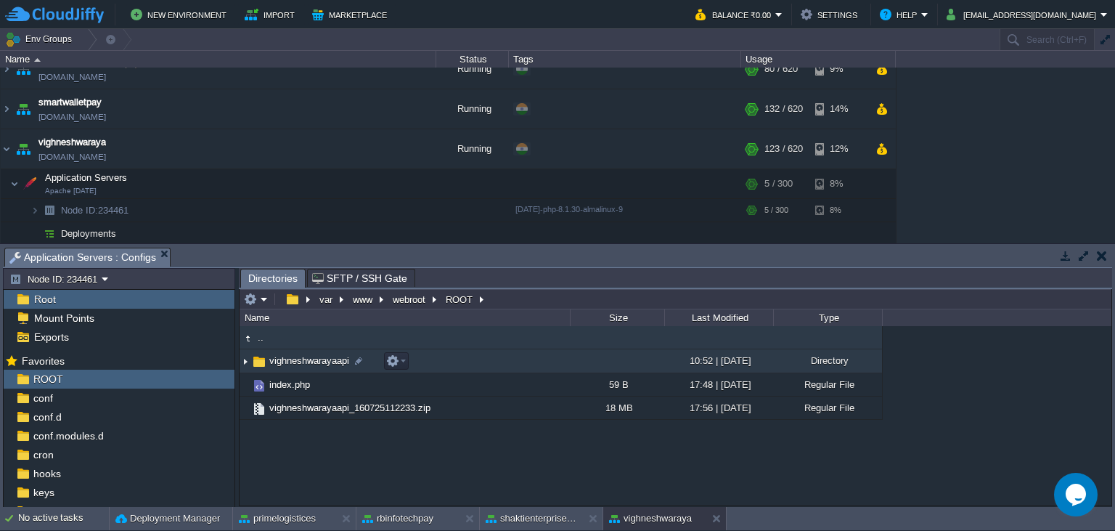
click at [301, 362] on span "vighneshwarayaapi" at bounding box center [309, 360] width 84 height 12
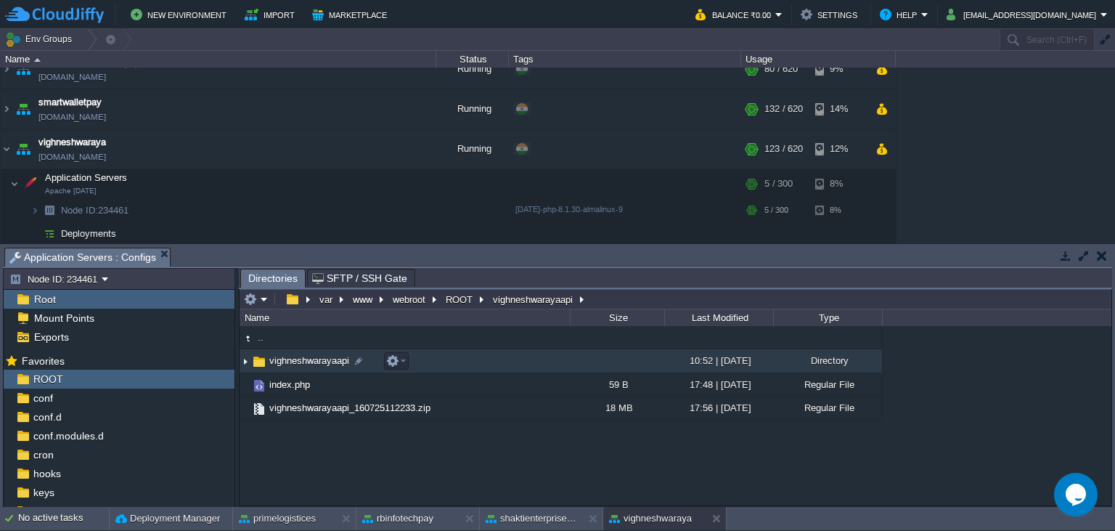
click at [301, 363] on span "vighneshwarayaapi" at bounding box center [309, 360] width 84 height 12
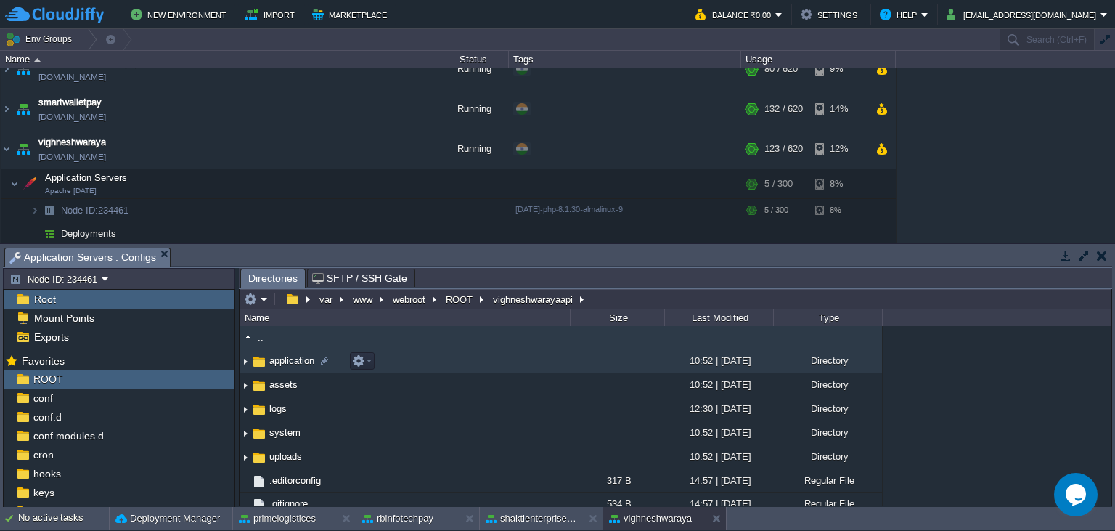
click at [297, 364] on span "application" at bounding box center [291, 360] width 49 height 12
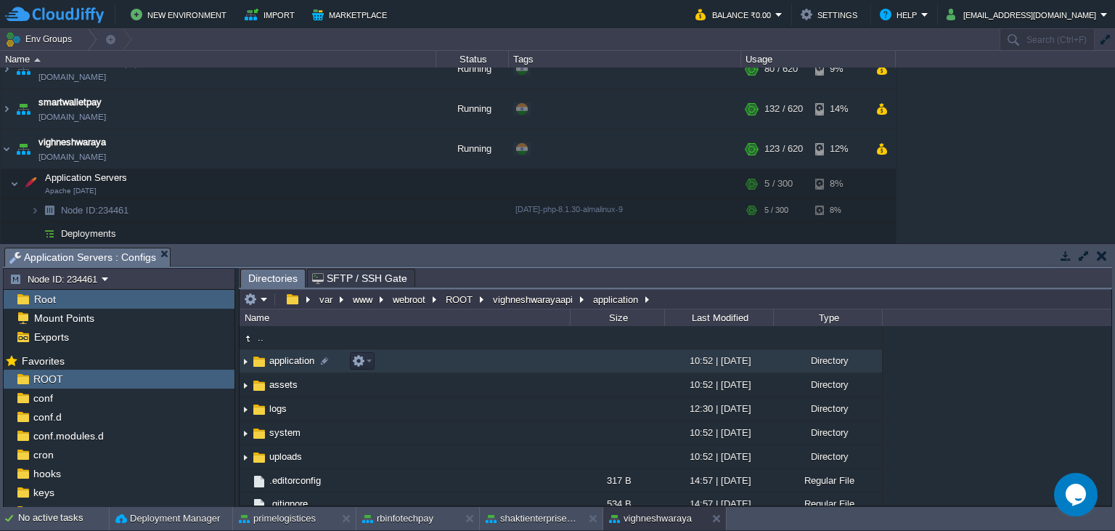
click at [297, 364] on span "application" at bounding box center [291, 360] width 49 height 12
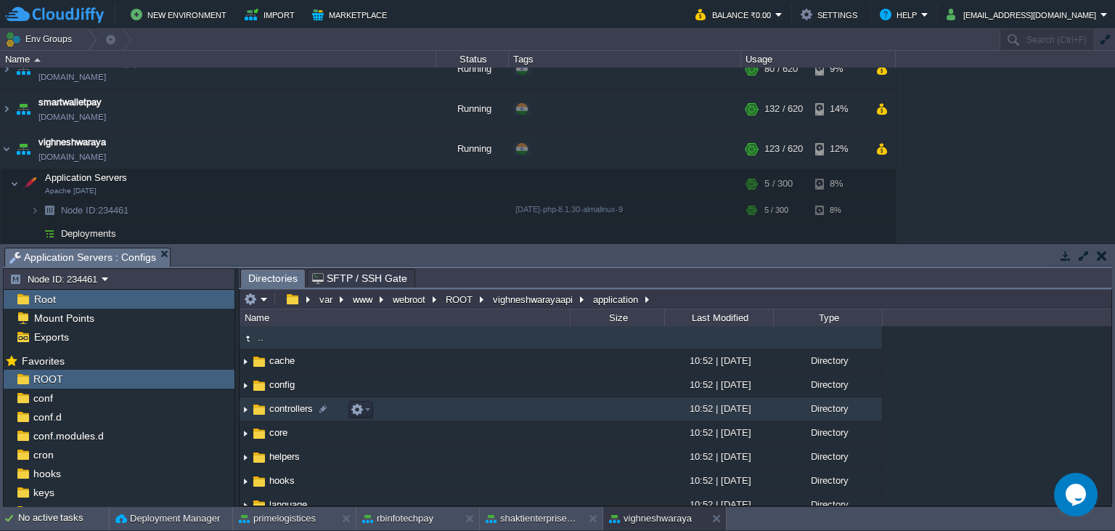
click at [280, 412] on span "controllers" at bounding box center [291, 408] width 48 height 12
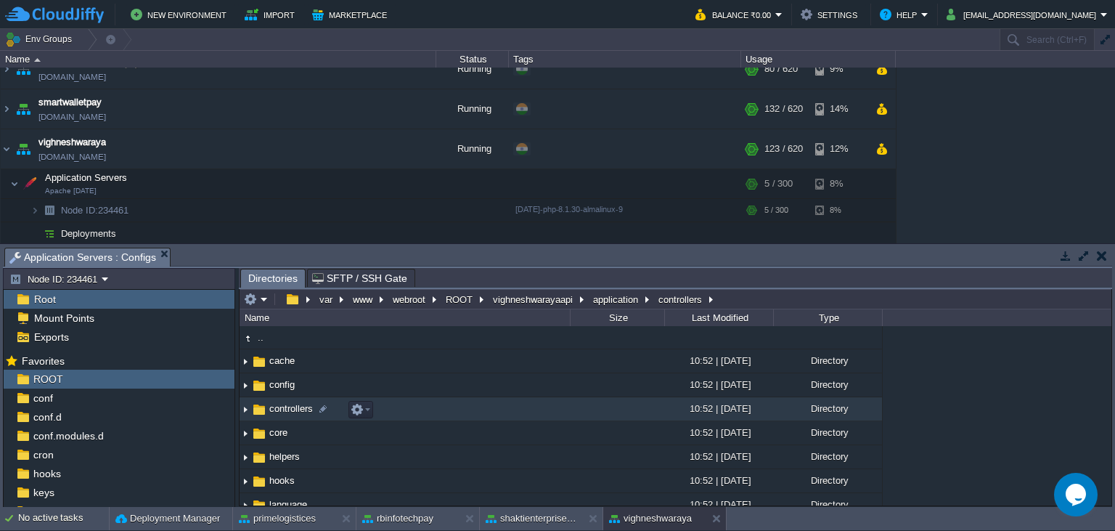
click at [281, 412] on span "controllers" at bounding box center [291, 408] width 48 height 12
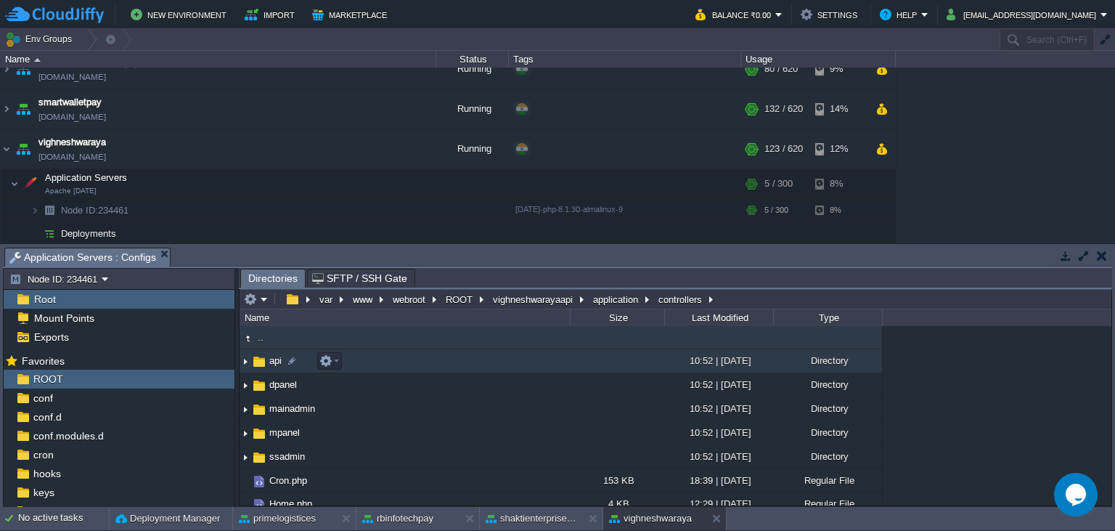
click at [280, 359] on span "api" at bounding box center [275, 360] width 17 height 12
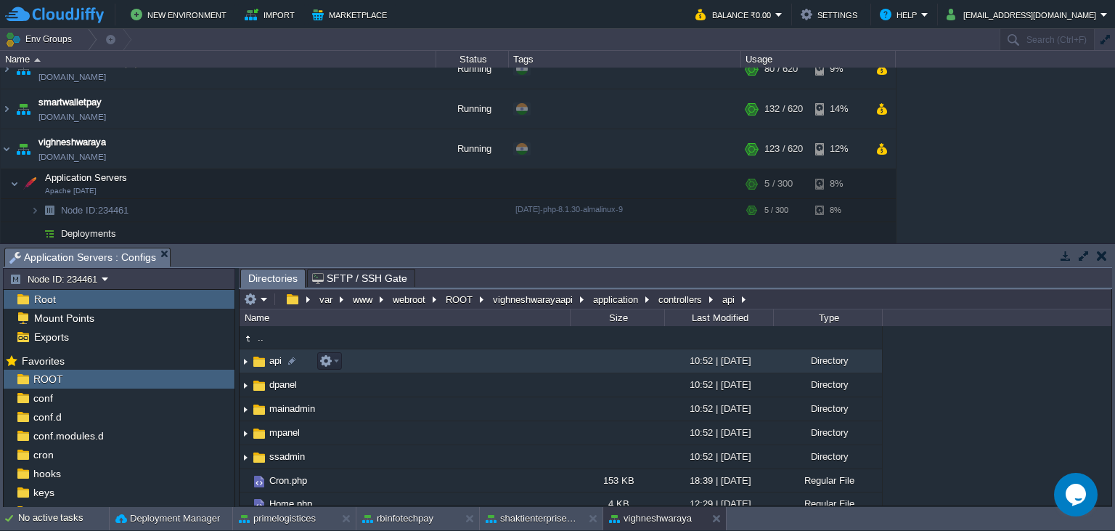
click at [280, 359] on span "api" at bounding box center [275, 360] width 17 height 12
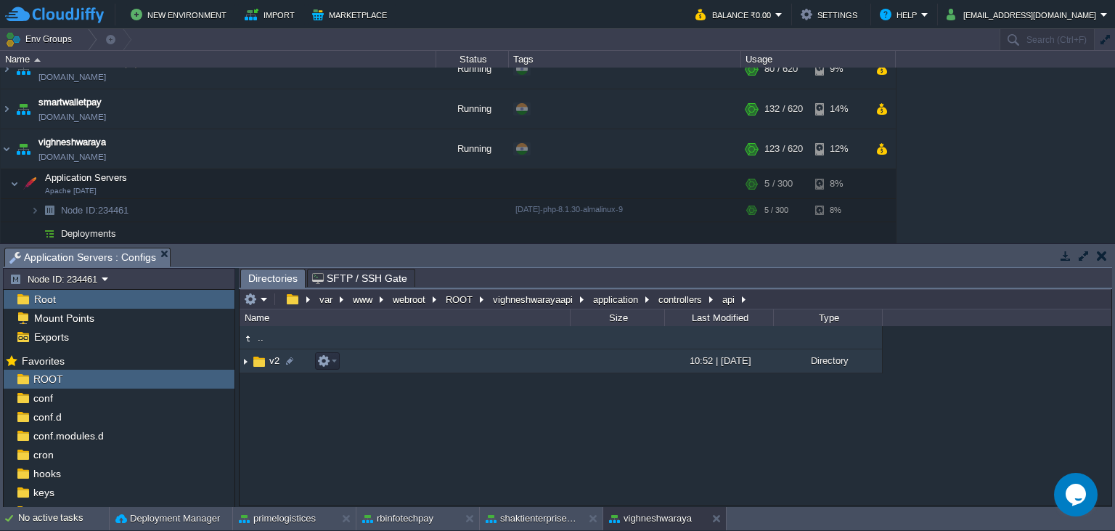
click at [258, 359] on img at bounding box center [259, 362] width 16 height 16
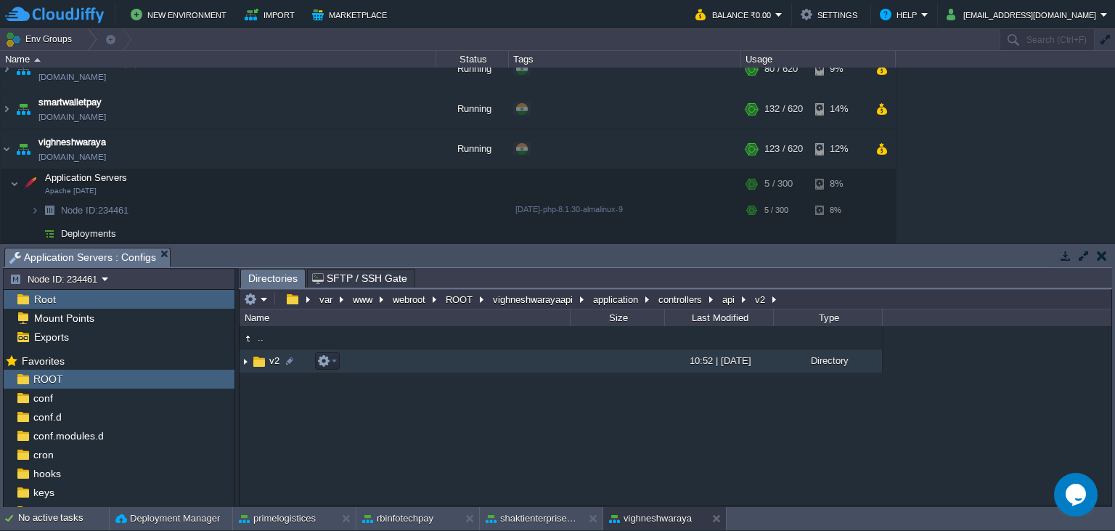
click at [258, 359] on img at bounding box center [259, 362] width 16 height 16
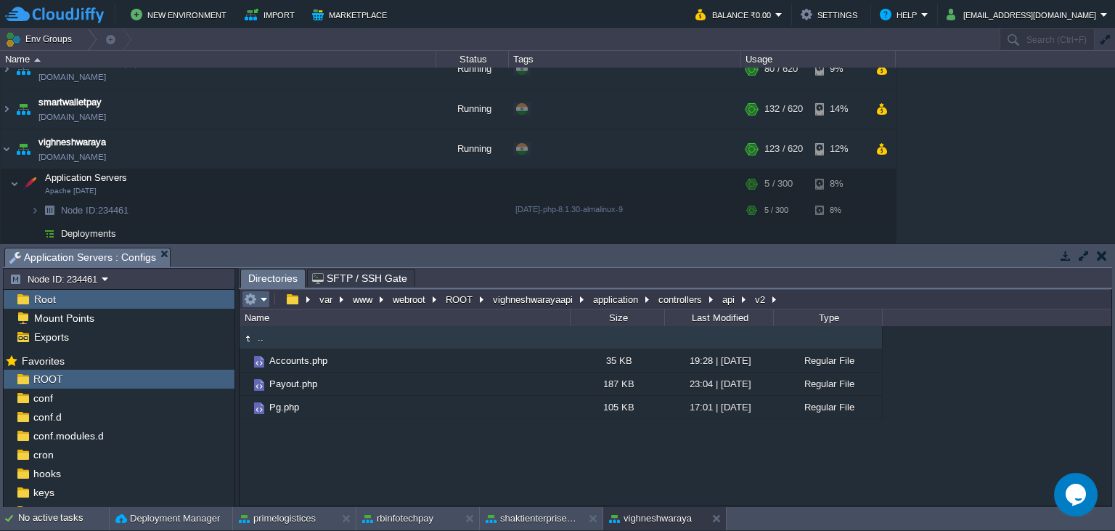
click at [263, 303] on em at bounding box center [256, 299] width 24 height 13
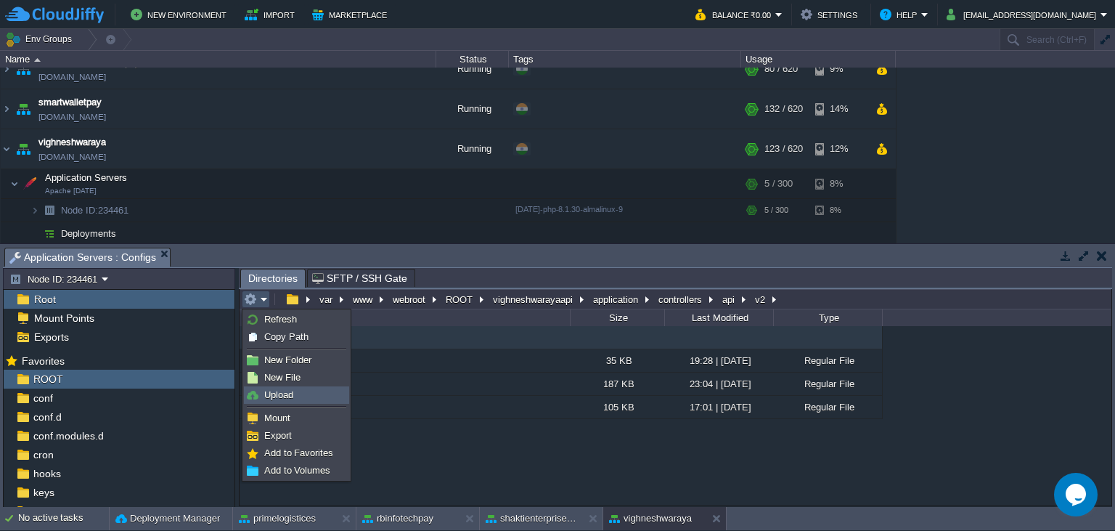
click at [296, 396] on link "Upload" at bounding box center [297, 395] width 104 height 16
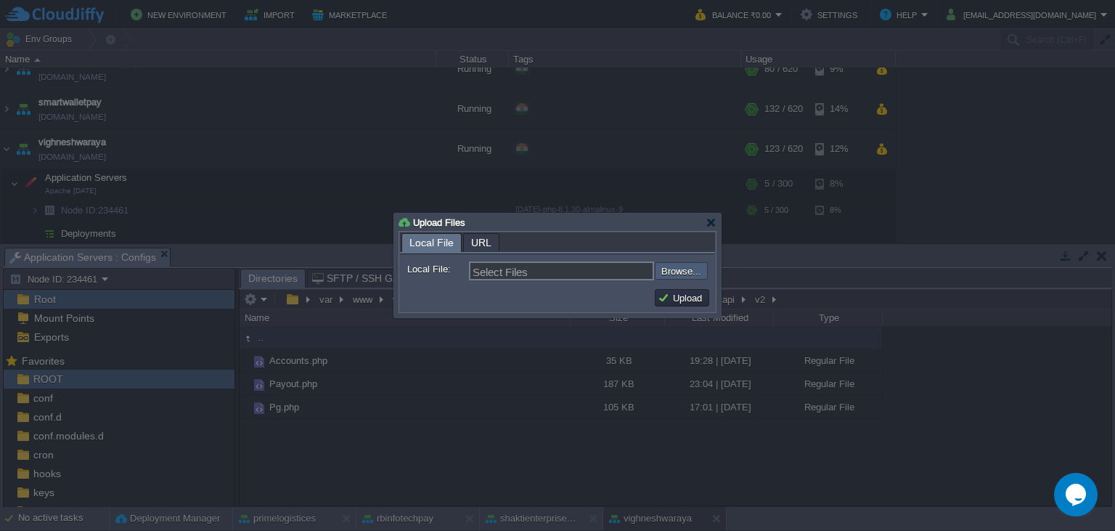
click at [680, 272] on input "file" at bounding box center [616, 270] width 184 height 17
type input "C:\fakepath\Payout.php"
type input "Payout.php"
drag, startPoint x: 681, startPoint y: 296, endPoint x: 674, endPoint y: 293, distance: 7.8
click at [682, 296] on button "Upload" at bounding box center [682, 297] width 49 height 13
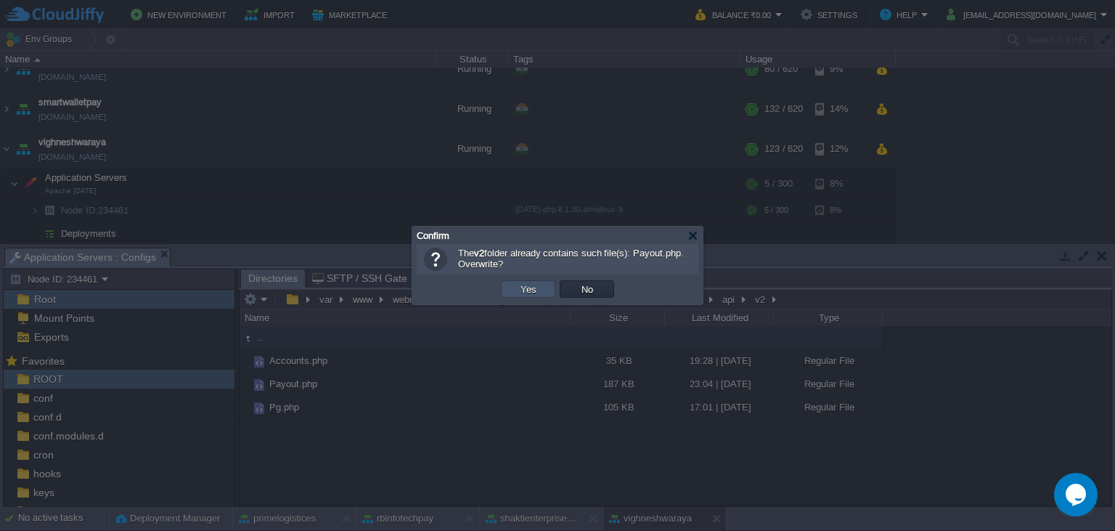
click at [518, 293] on button "Yes" at bounding box center [528, 288] width 25 height 13
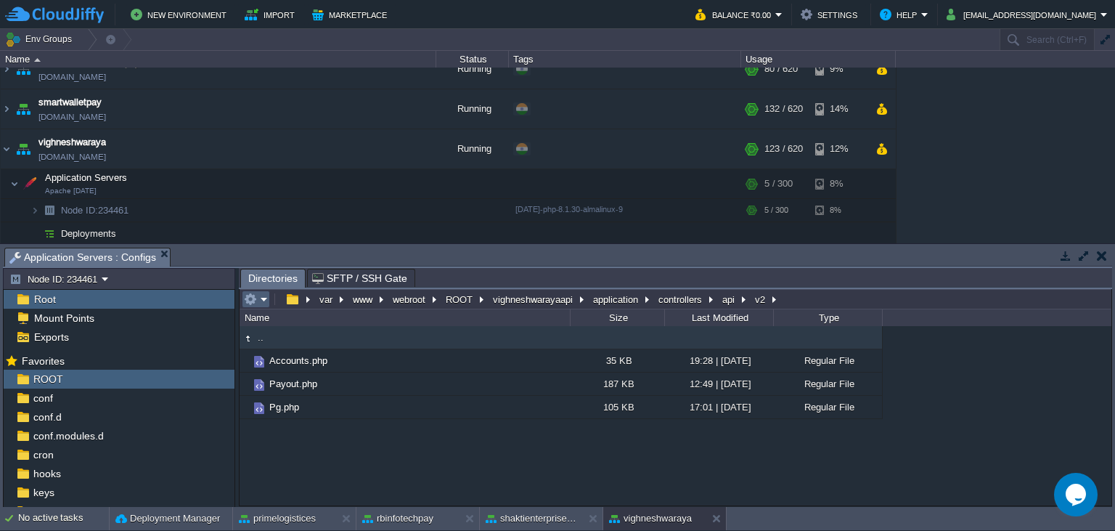
click at [266, 302] on em at bounding box center [256, 299] width 24 height 13
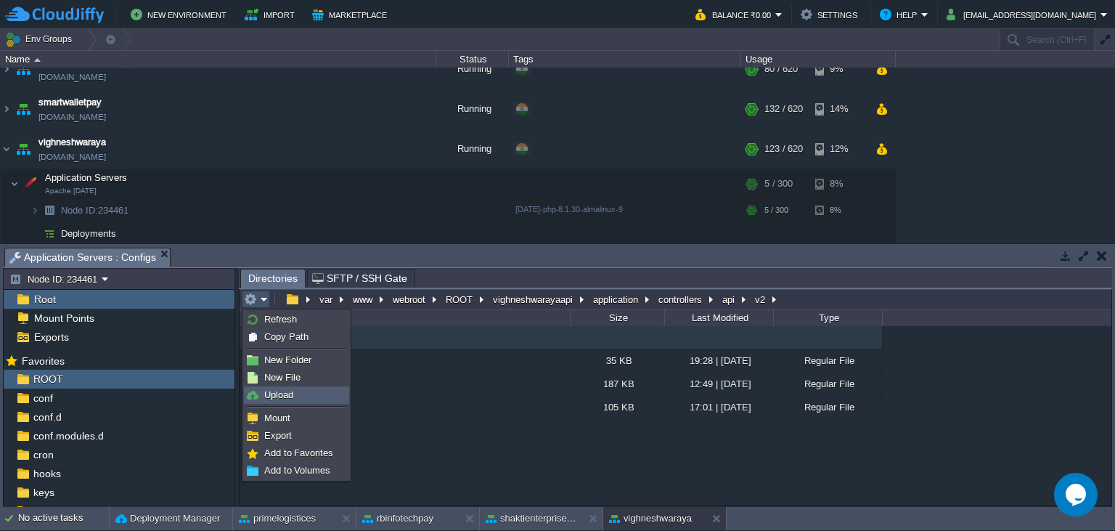
click at [311, 391] on link "Upload" at bounding box center [297, 395] width 104 height 16
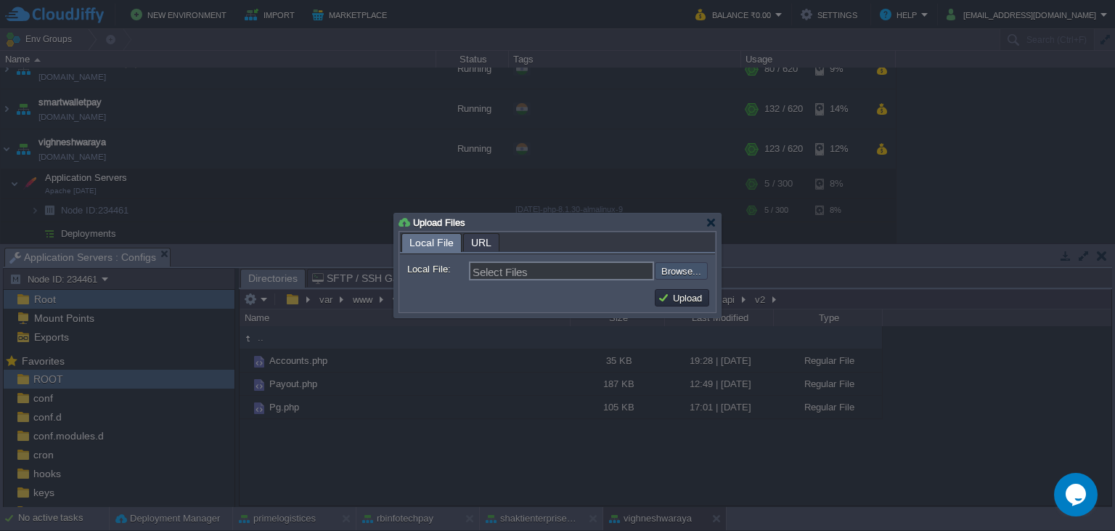
click at [684, 272] on input "file" at bounding box center [616, 270] width 184 height 17
type input "C:\fakepath\Payout.php"
type input "Payout.php"
click at [680, 303] on button "Upload" at bounding box center [682, 297] width 49 height 13
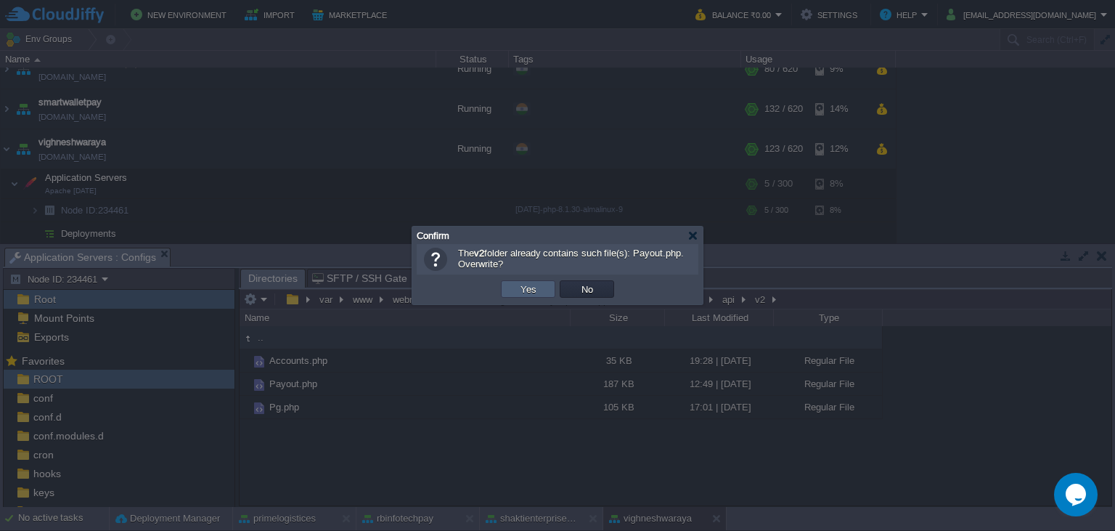
click at [520, 292] on button "Yes" at bounding box center [528, 288] width 25 height 13
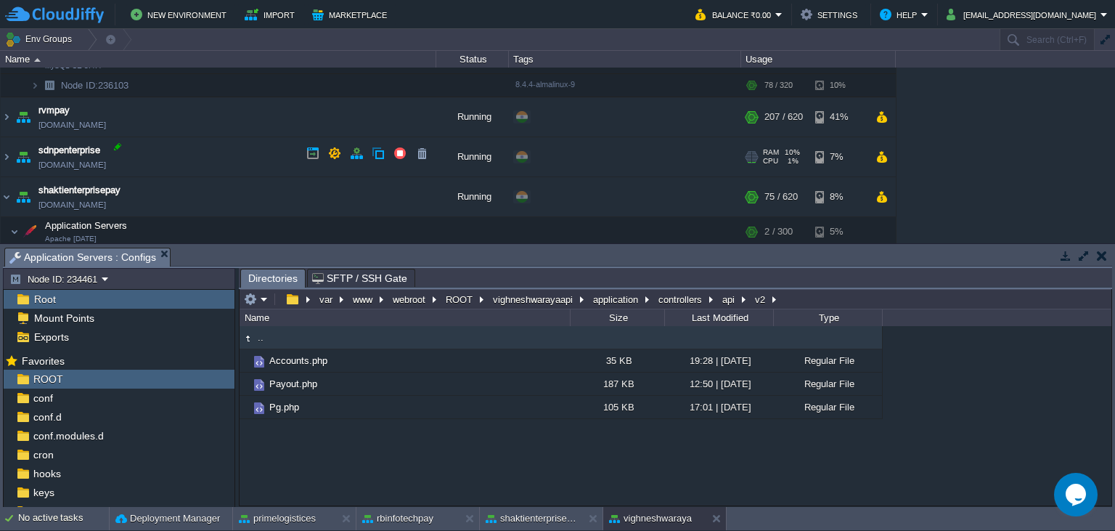
scroll to position [759, 0]
click at [5, 113] on img at bounding box center [7, 115] width 12 height 39
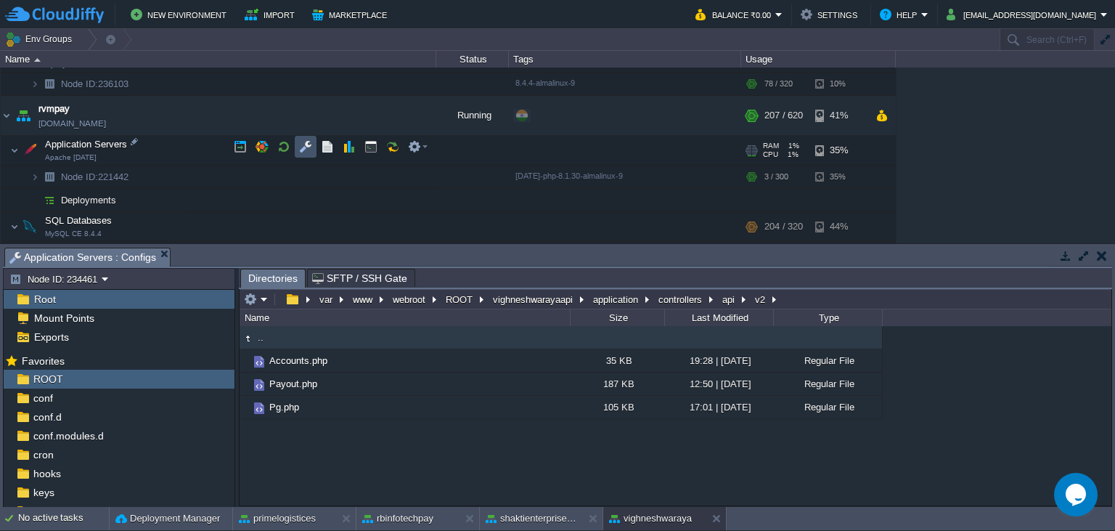
click at [303, 146] on button "button" at bounding box center [305, 146] width 13 height 13
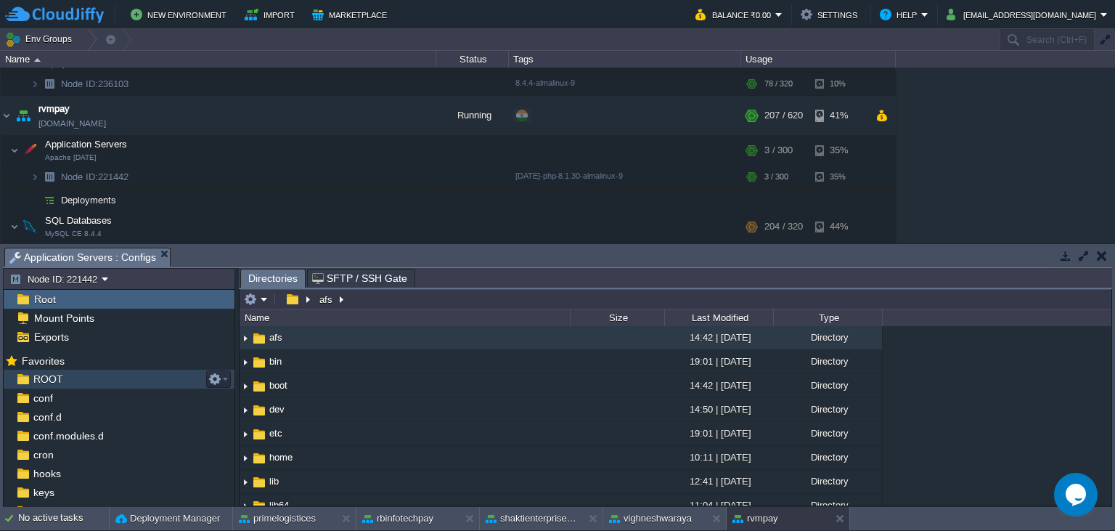
click at [78, 376] on div "ROOT" at bounding box center [119, 379] width 231 height 19
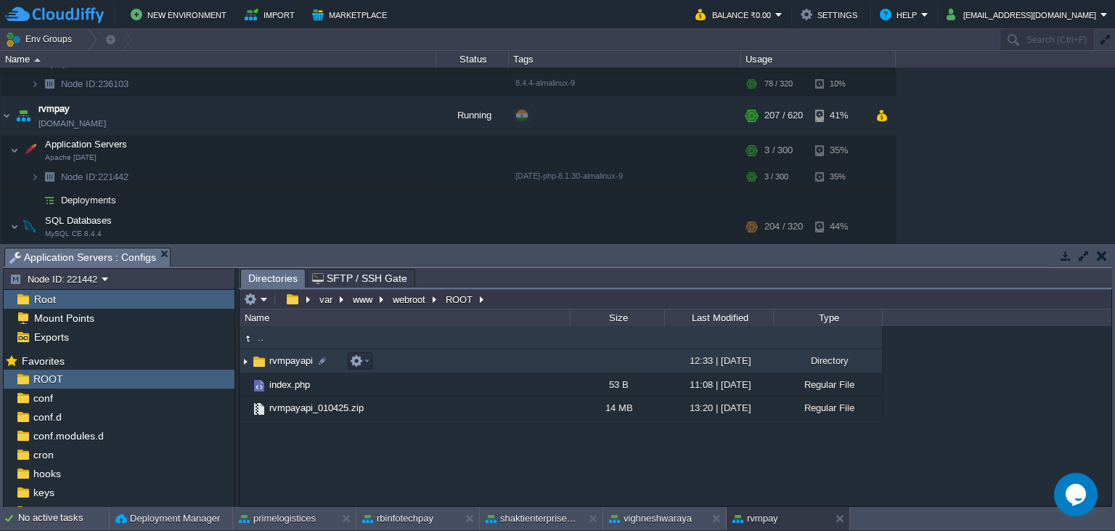
click at [280, 362] on span "rvmpayapi" at bounding box center [291, 360] width 48 height 12
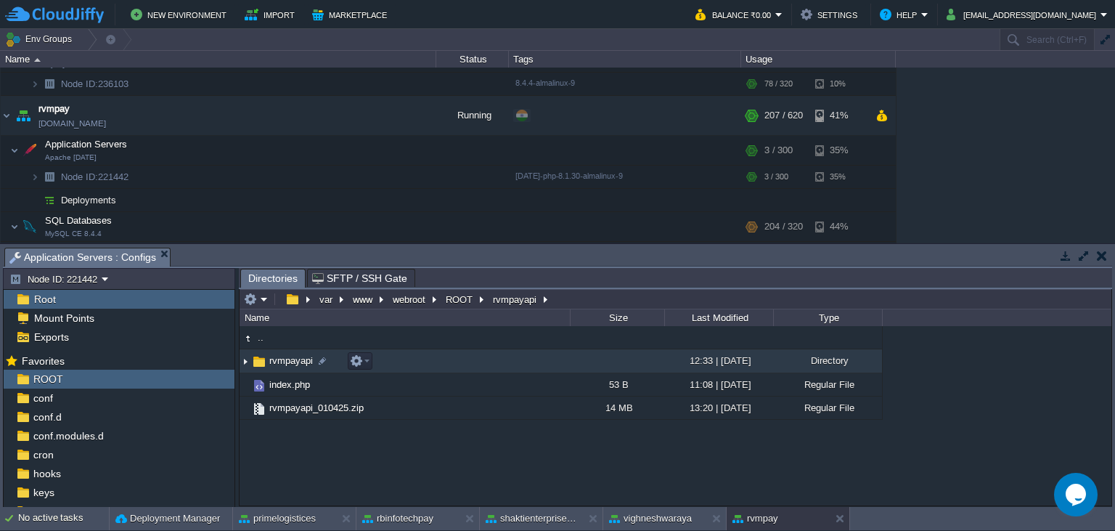
click at [280, 362] on span "rvmpayapi" at bounding box center [291, 360] width 48 height 12
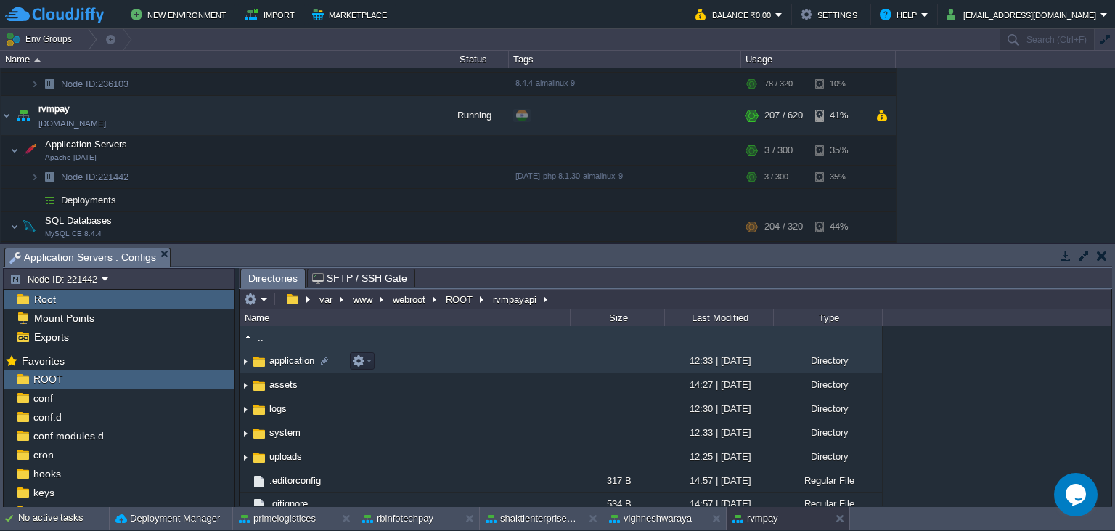
click at [283, 360] on span "application" at bounding box center [291, 360] width 49 height 12
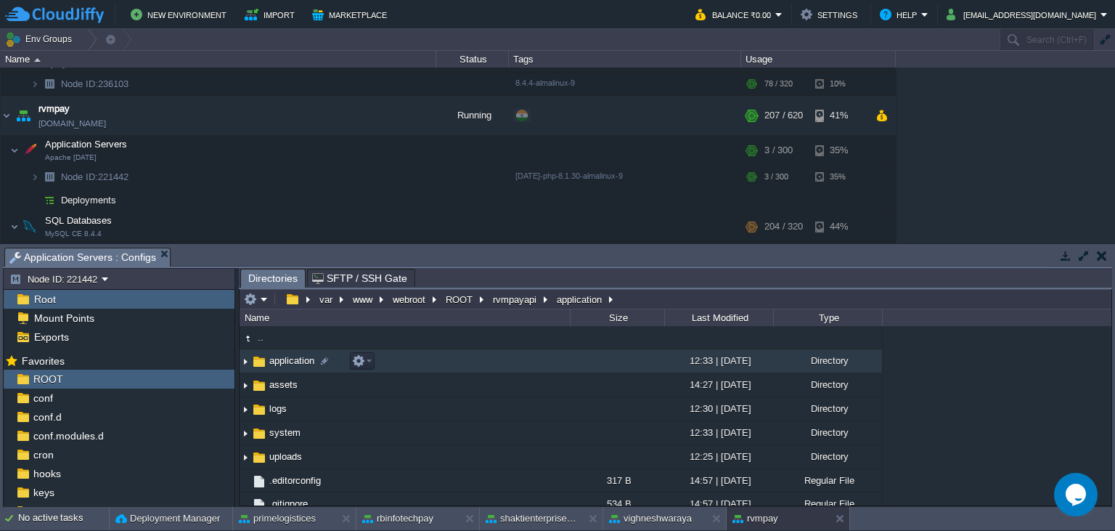
click at [283, 360] on span "application" at bounding box center [291, 360] width 49 height 12
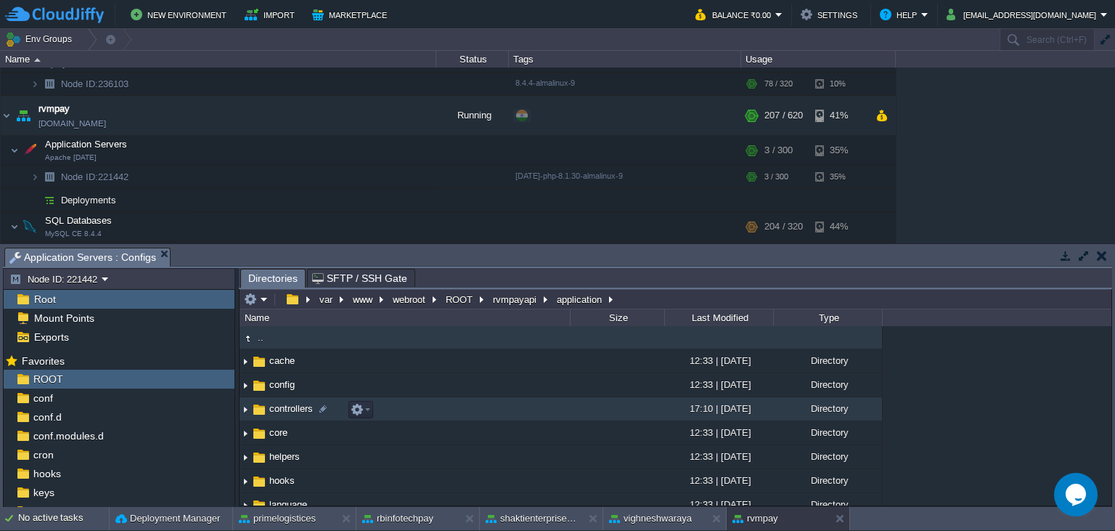
click at [305, 412] on span "controllers" at bounding box center [291, 408] width 48 height 12
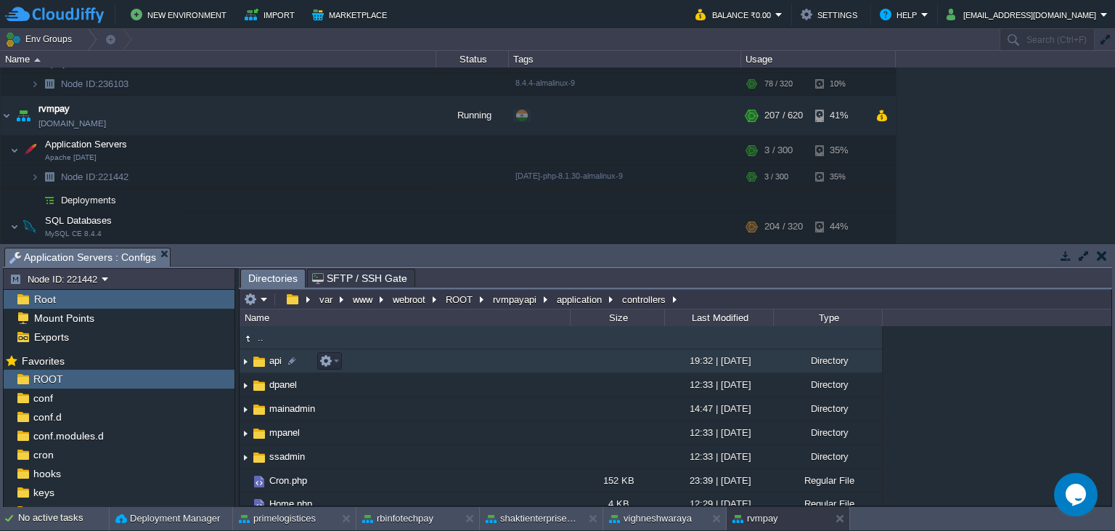
click at [268, 367] on span "api" at bounding box center [275, 360] width 17 height 12
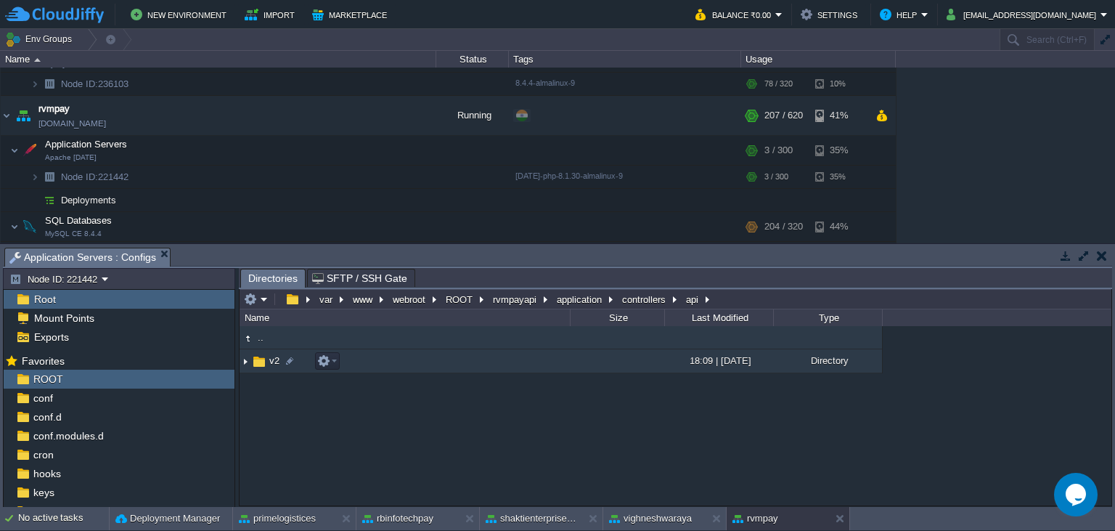
click at [269, 367] on span "v2" at bounding box center [274, 360] width 15 height 12
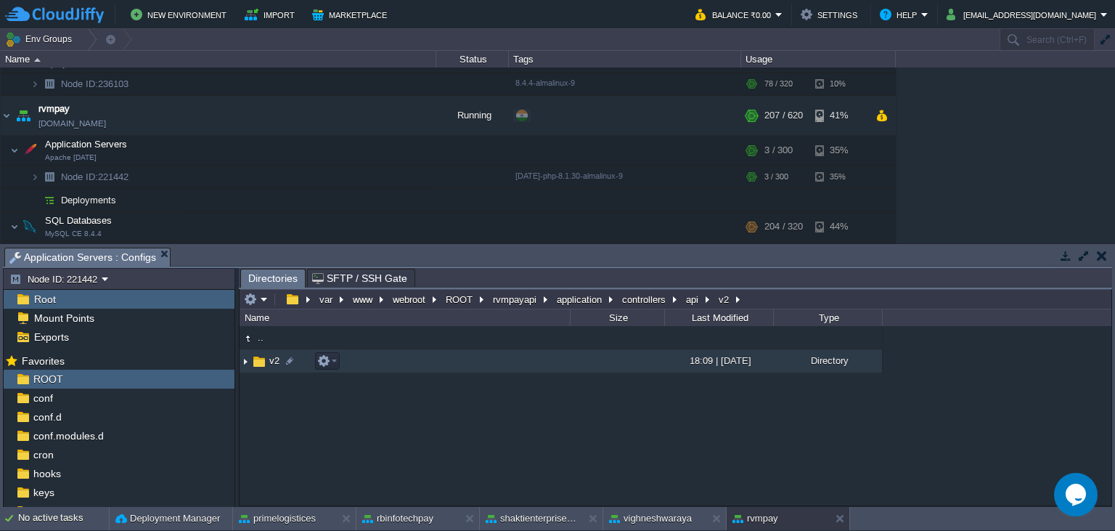
click at [269, 367] on span "v2" at bounding box center [274, 360] width 15 height 12
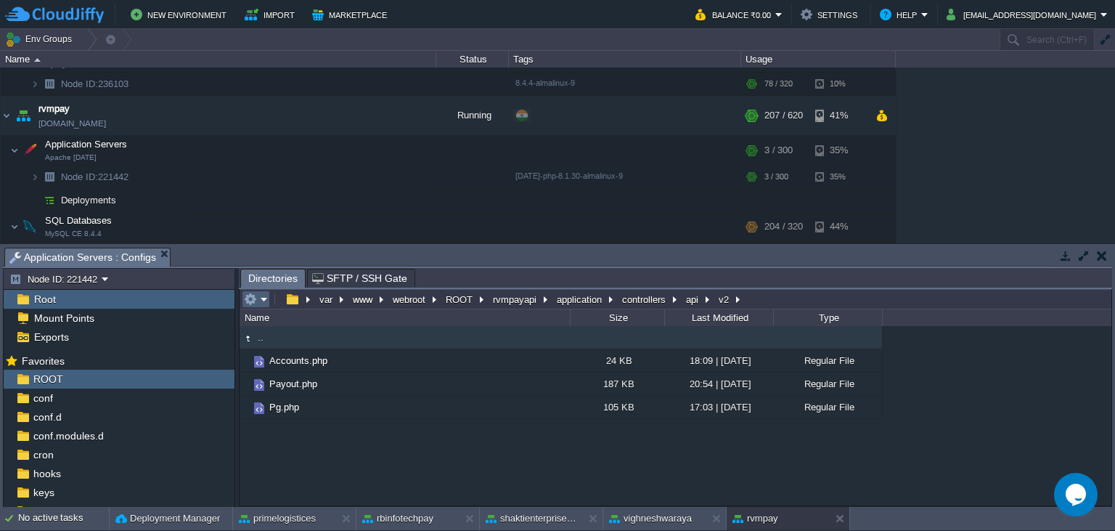
click at [258, 291] on td at bounding box center [256, 298] width 28 height 17
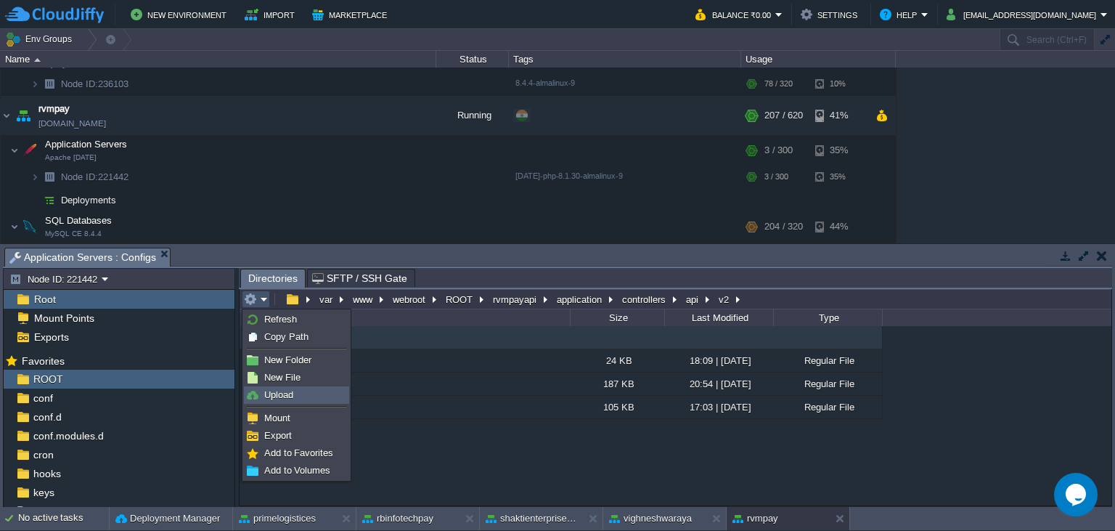
click at [285, 396] on span "Upload" at bounding box center [278, 394] width 29 height 11
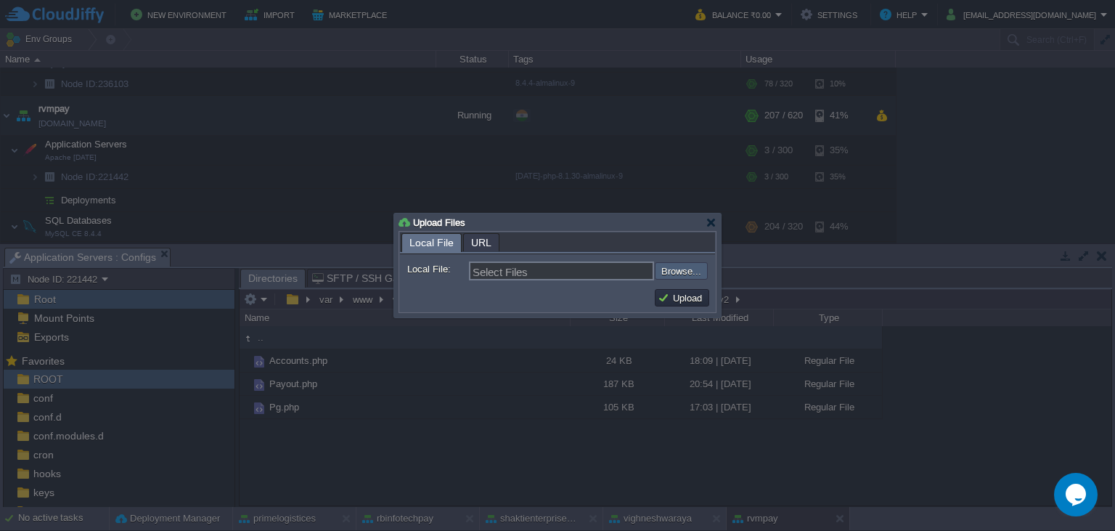
click at [680, 273] on input "file" at bounding box center [616, 270] width 184 height 17
type input "C:\fakepath\Payout.php"
type input "Payout.php"
click at [679, 298] on button "Upload" at bounding box center [682, 297] width 49 height 13
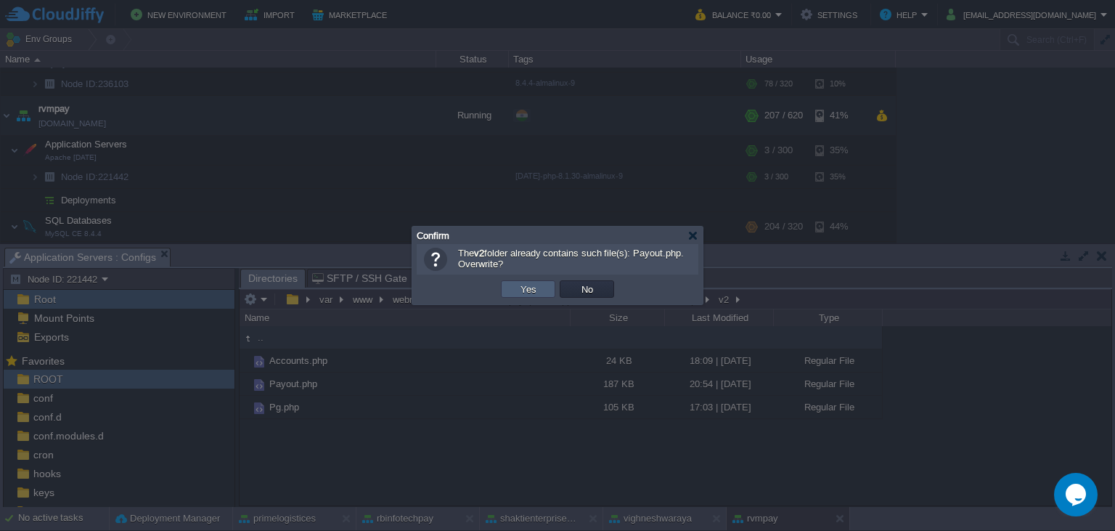
click at [539, 291] on button "Yes" at bounding box center [528, 288] width 25 height 13
